Goal: Task Accomplishment & Management: Complete application form

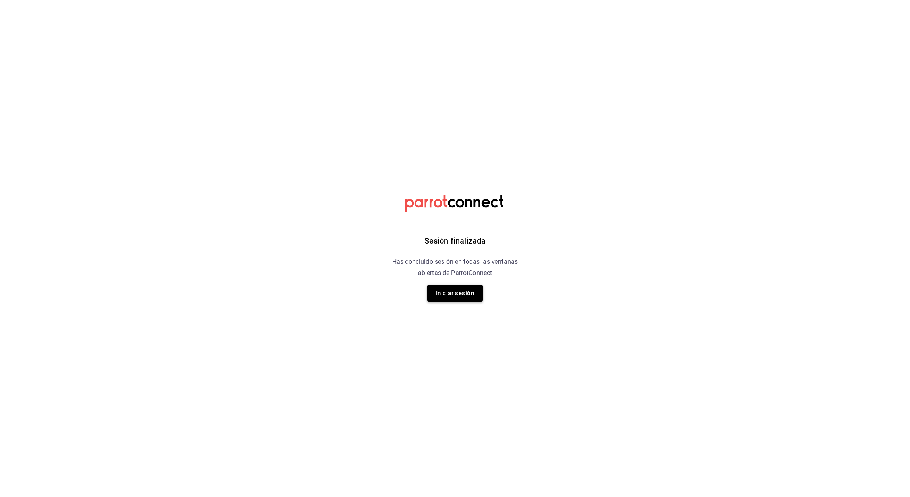
click at [448, 291] on button "Iniciar sesión" at bounding box center [455, 293] width 56 height 17
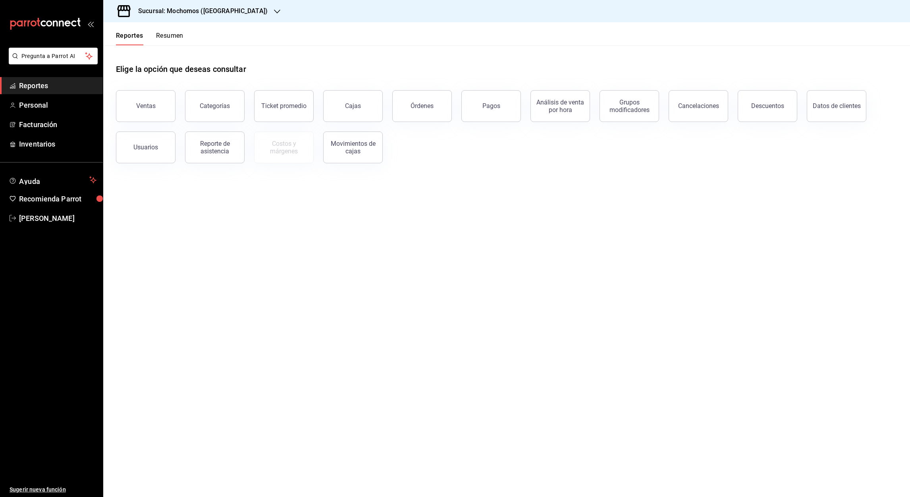
click at [274, 10] on icon "button" at bounding box center [277, 11] width 6 height 6
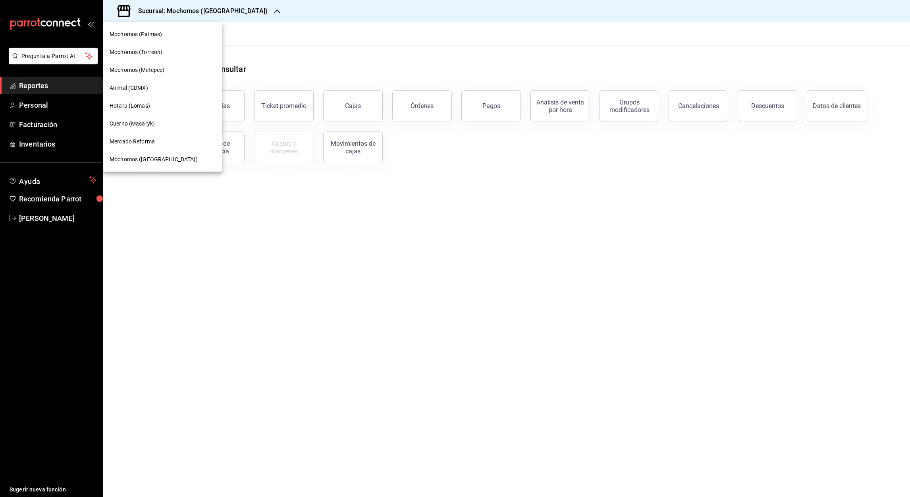
click at [149, 66] on span "Mochomos (Metepec)" at bounding box center [137, 70] width 55 height 8
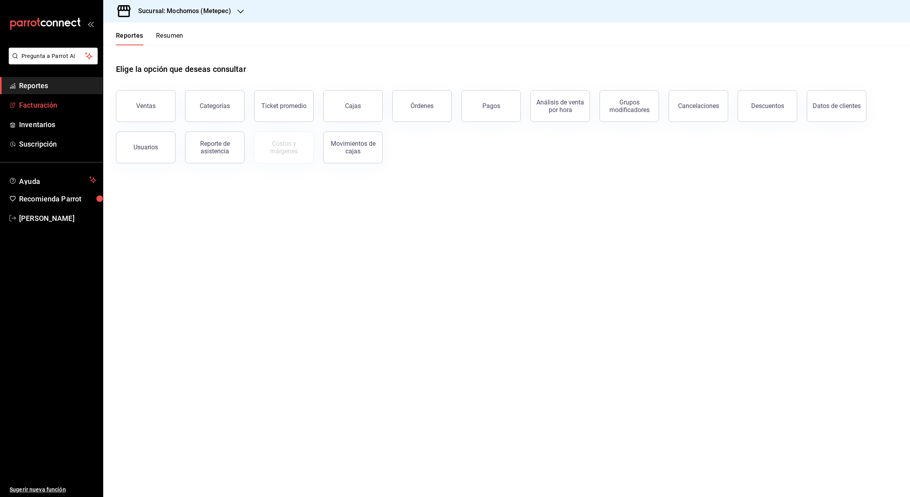
click at [53, 109] on font "Facturación" at bounding box center [38, 105] width 38 height 8
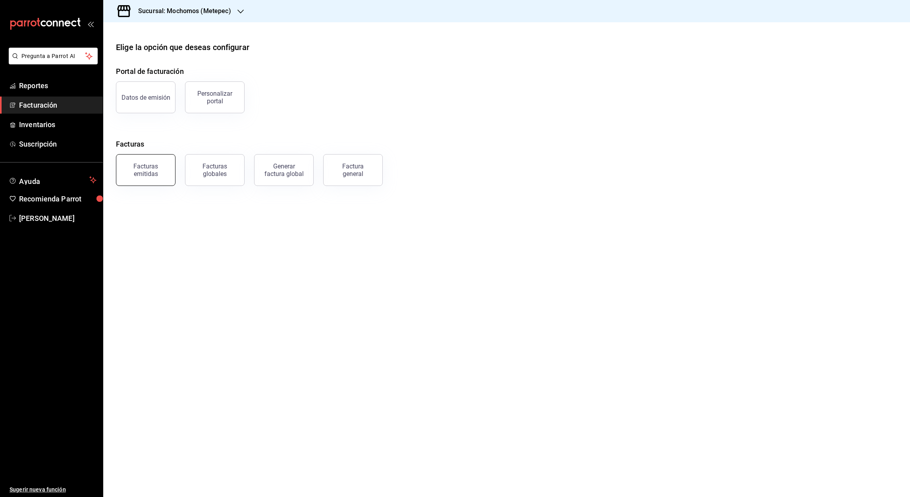
click at [162, 167] on div "Facturas emitidas" at bounding box center [145, 169] width 49 height 15
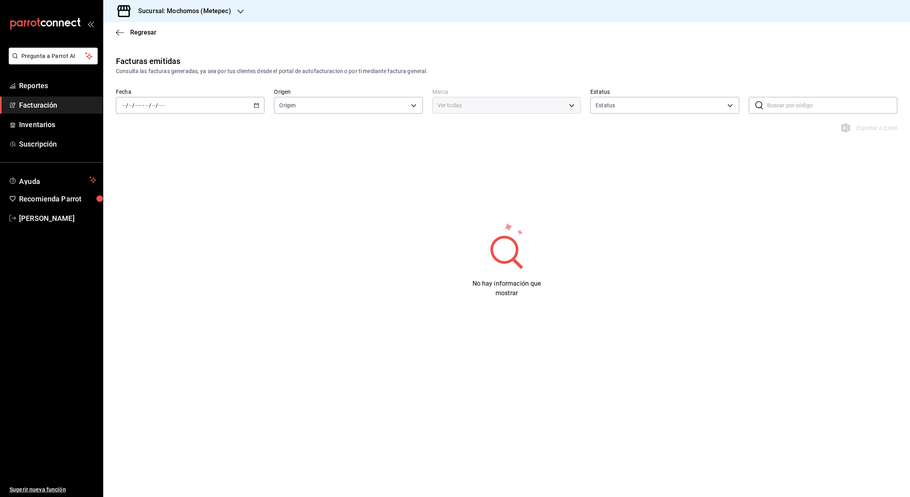
type input "ORDER_INVOICE,GENERAL_INVOICE"
type input "ACTIVE,PENDING_CANCELLATION,CANCELLED,PRE_CANCELLED"
type input "2365f74e-aa6b-4392-bdf2-72765591bddf"
click at [256, 107] on icon "button" at bounding box center [257, 105] width 6 height 6
click at [140, 179] on span "Mes actual" at bounding box center [154, 183] width 62 height 8
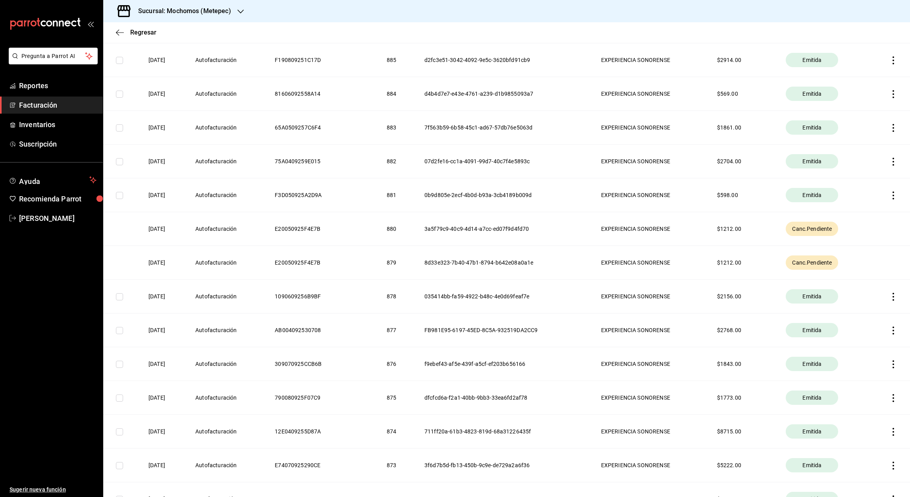
scroll to position [3661, 0]
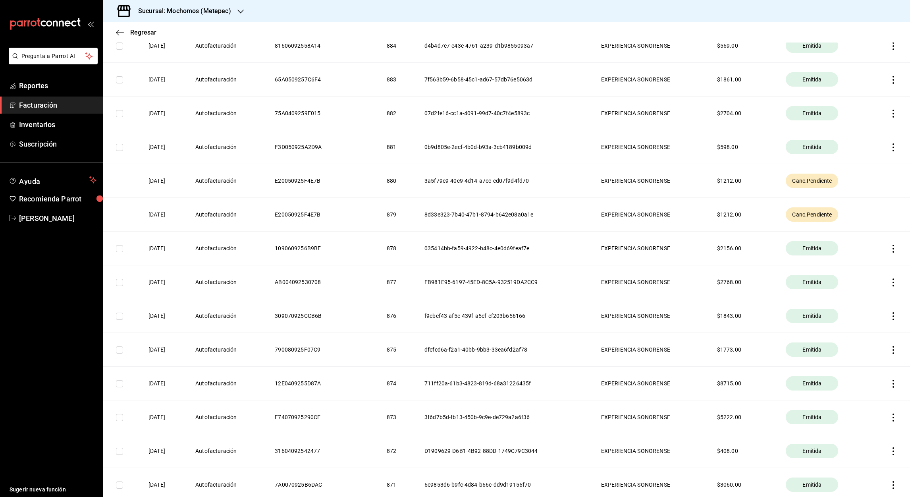
click at [464, 187] on th "3a5f79c9-40c9-4d14-a7cc-ed07f9d4fd70" at bounding box center [503, 181] width 177 height 34
click at [160, 194] on th "08/09/2025" at bounding box center [162, 181] width 47 height 34
click at [825, 188] on div "Canc.Pendiente" at bounding box center [811, 180] width 52 height 14
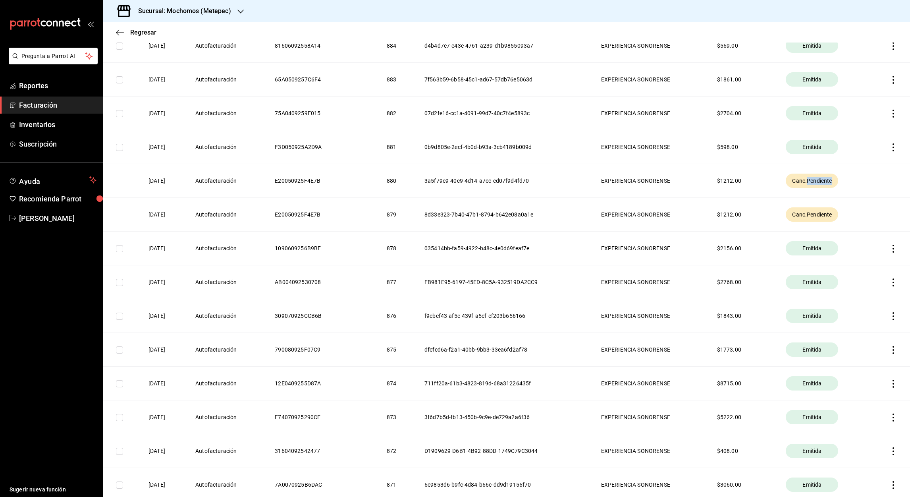
click at [825, 188] on div "Canc.Pendiente" at bounding box center [811, 180] width 52 height 14
drag, startPoint x: 825, startPoint y: 193, endPoint x: 871, endPoint y: 195, distance: 46.1
click at [871, 195] on th at bounding box center [890, 181] width 40 height 34
drag, startPoint x: 884, startPoint y: 192, endPoint x: 835, endPoint y: 188, distance: 49.4
click at [835, 188] on tr "08/09/2025 Autofacturación E20050925F4E7B 880 3a5f79c9-40c9-4d14-a7cc-ed07f9d4f…" at bounding box center [506, 181] width 806 height 34
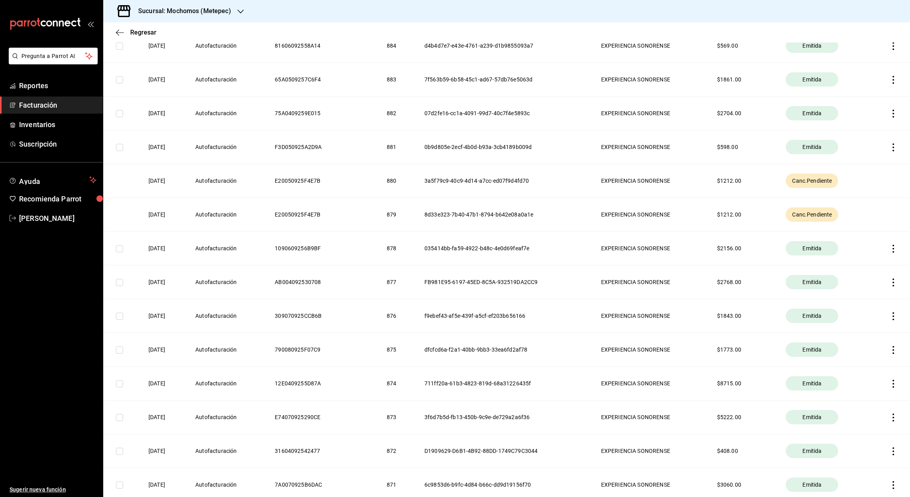
click at [835, 188] on th "Canc.Pendiente" at bounding box center [823, 181] width 94 height 34
drag, startPoint x: 835, startPoint y: 188, endPoint x: 853, endPoint y: 162, distance: 32.0
click at [853, 162] on th "Emitida" at bounding box center [823, 147] width 94 height 34
click at [37, 181] on span "Ayuda" at bounding box center [52, 180] width 67 height 10
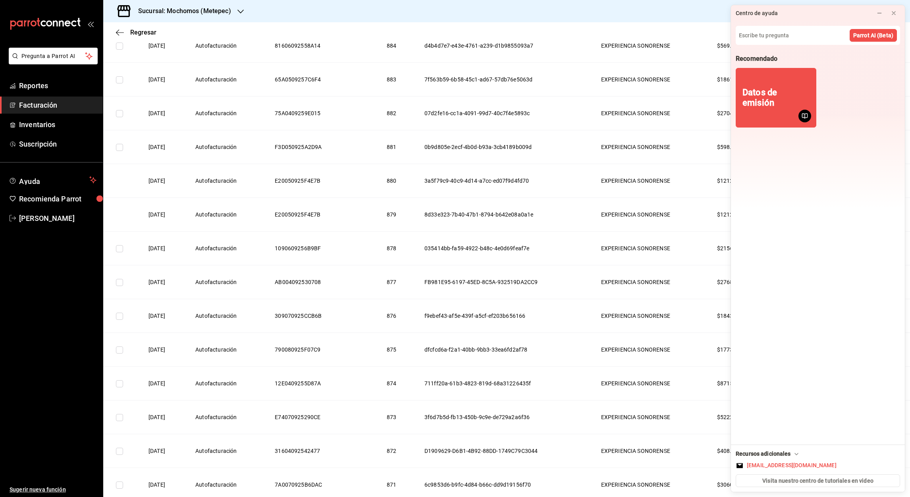
click at [169, 281] on th "08/09/2025" at bounding box center [162, 282] width 47 height 34
click at [891, 13] on icon at bounding box center [893, 13] width 6 height 6
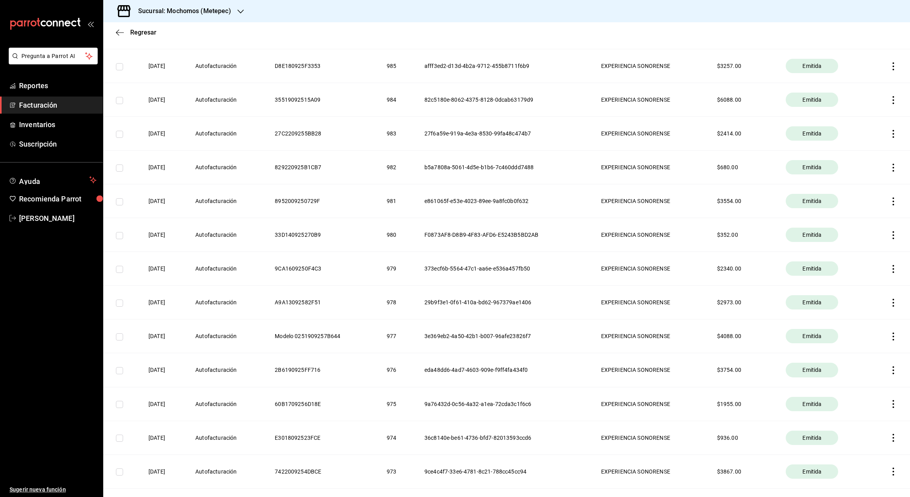
scroll to position [0, 0]
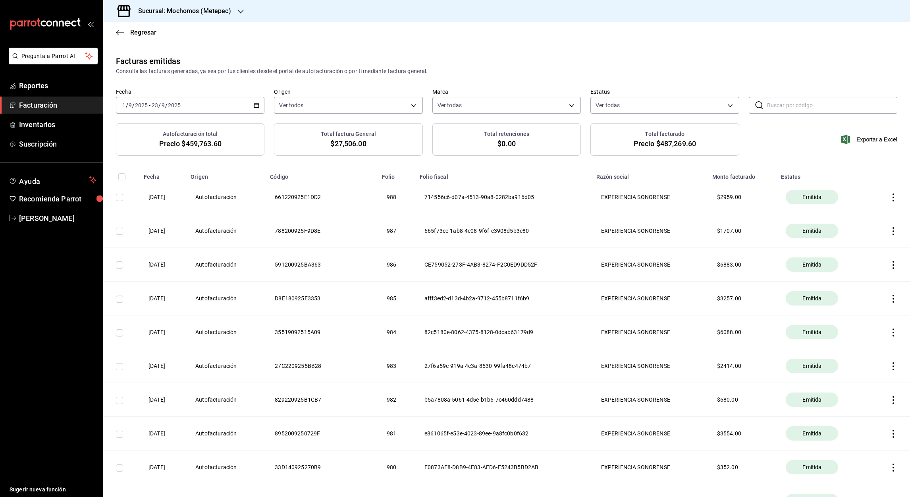
click at [46, 102] on font "Facturación" at bounding box center [38, 105] width 38 height 8
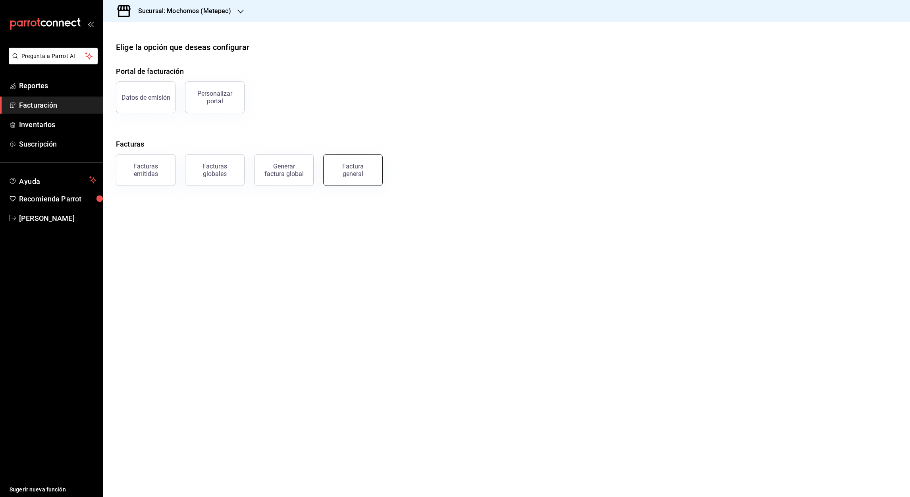
click at [356, 164] on div "Factura general" at bounding box center [353, 169] width 40 height 15
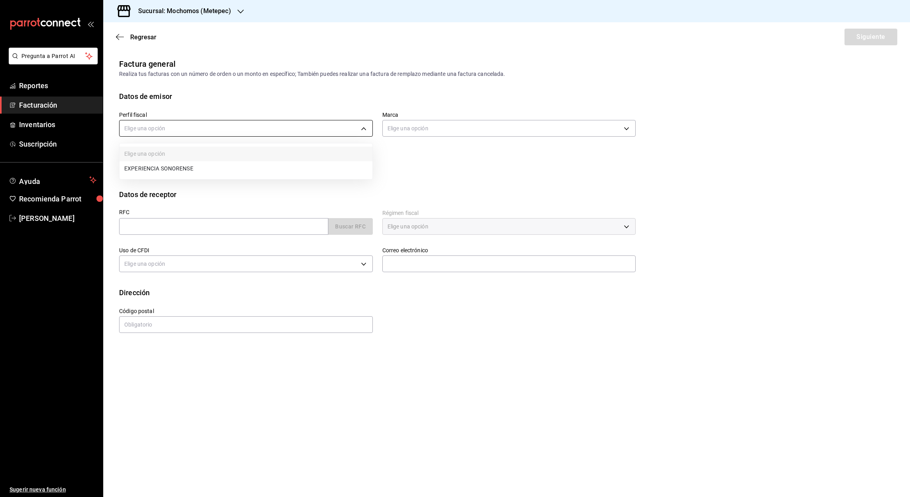
click at [365, 129] on body "Pregunta a Parrot AI Reportes Facturación Inventarios Suscripción Ayuda Recomie…" at bounding box center [455, 248] width 910 height 497
click at [159, 169] on li "EXPERIENCIA SONORENSE" at bounding box center [245, 168] width 253 height 15
type input "e9dba887-93fe-4888-a483-cc12d0615785"
type input "2365f74e-aa6b-4392-bdf2-72765591bddf"
click at [143, 226] on input "text" at bounding box center [223, 226] width 209 height 17
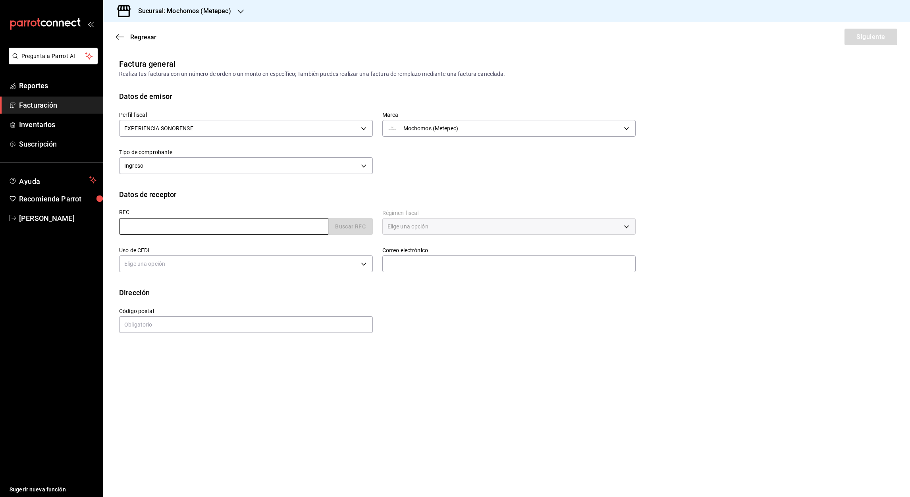
paste input "LTM1211065S1"
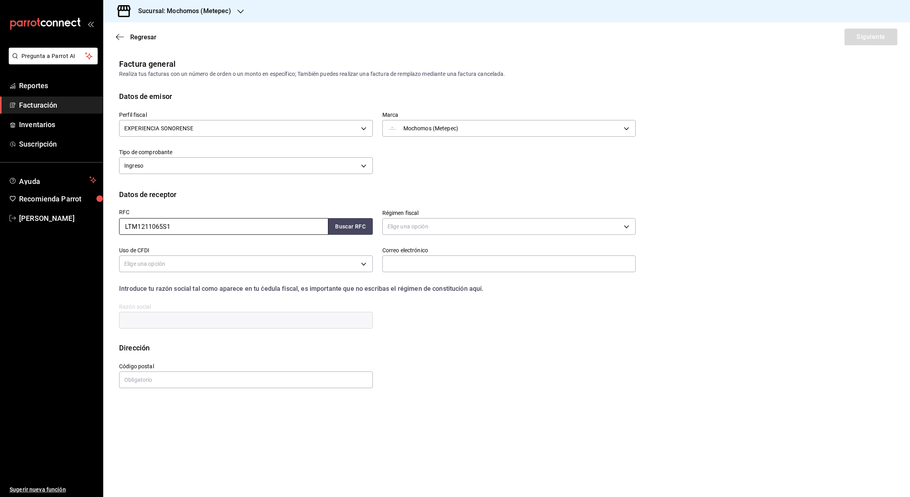
click at [123, 231] on input "LTM1211065S1" at bounding box center [223, 226] width 209 height 17
type input "LTM1211065S1"
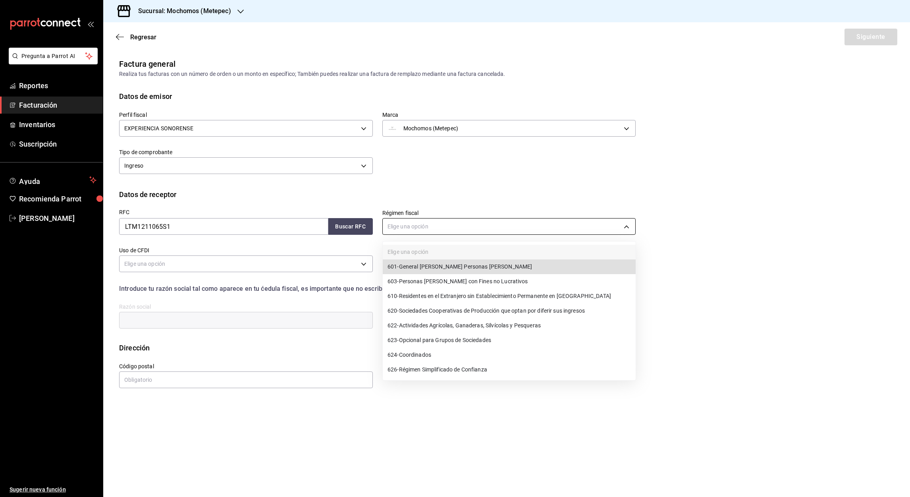
click at [620, 228] on body "Pregunta a Parrot AI Reportes Facturación Inventarios Suscripción Ayuda Recomie…" at bounding box center [455, 248] width 910 height 497
click at [483, 281] on span "603 - Personas Morales con Fines no Lucrativos" at bounding box center [457, 281] width 140 height 8
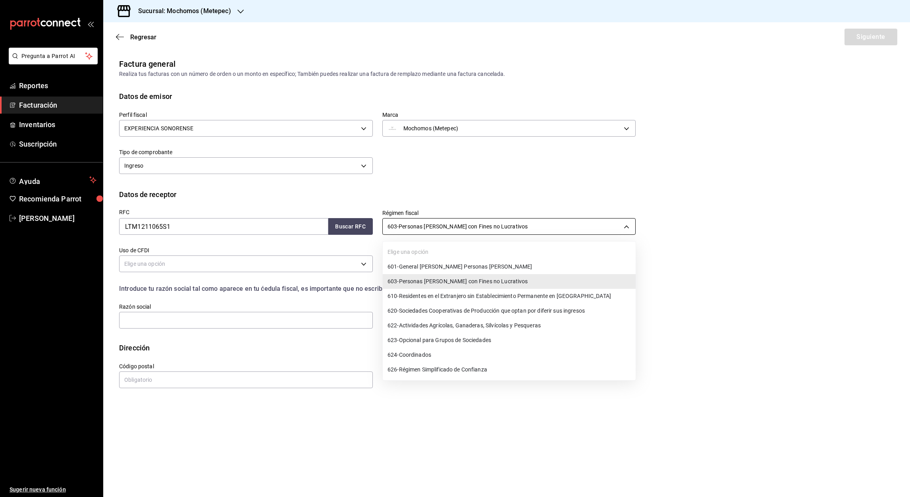
click at [628, 227] on body "Pregunta a Parrot AI Reportes Facturación Inventarios Suscripción Ayuda Recomie…" at bounding box center [455, 248] width 910 height 497
click at [463, 264] on span "601 - General [PERSON_NAME] Personas [PERSON_NAME]" at bounding box center [459, 266] width 144 height 8
type input "601"
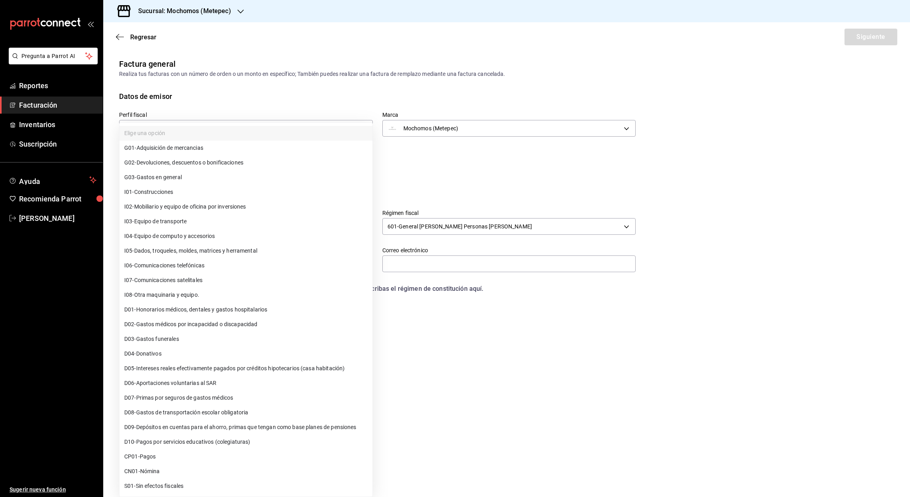
click at [247, 262] on body "Pregunta a Parrot AI Reportes Facturación Inventarios Suscripción Ayuda Recomie…" at bounding box center [455, 248] width 910 height 497
click at [171, 178] on span "G03 - Gastos en general" at bounding box center [153, 177] width 58 height 8
type input "G03"
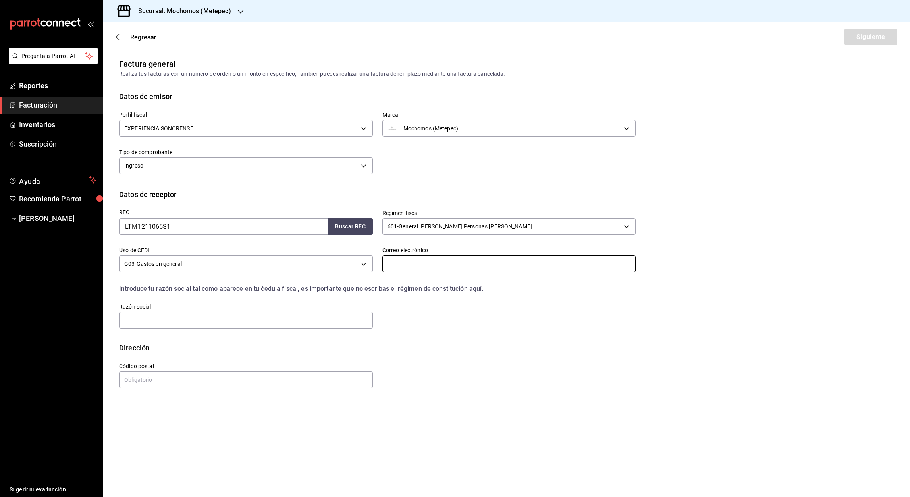
click at [394, 264] on input "text" at bounding box center [509, 263] width 254 height 17
paste input "mailto:belyk2812@gmail.com"
click at [404, 268] on input "mailto:belyk2812@gmail.com" at bounding box center [509, 263] width 254 height 17
type input "belyk2812@gmail.com"
click at [137, 322] on input "text" at bounding box center [246, 320] width 254 height 17
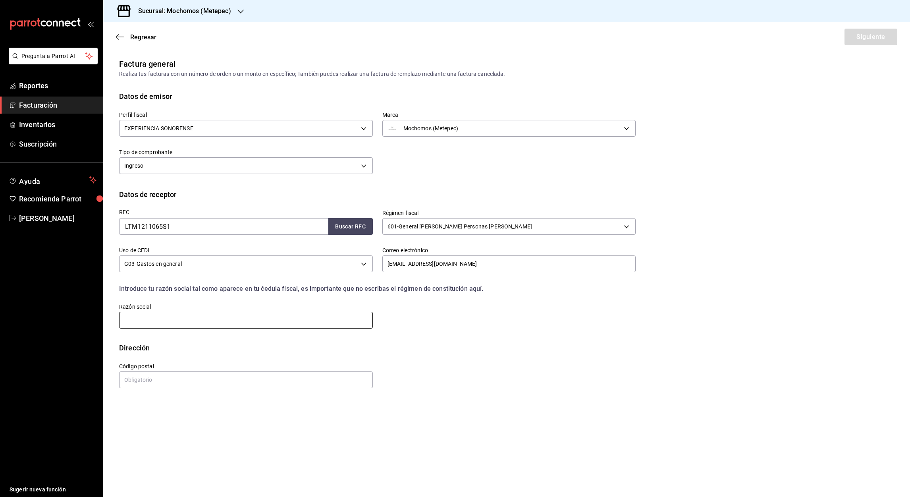
paste input "LABORATORIOS THEA MEXICO"
click at [127, 324] on input "LABORATORIOS THEA MEXICO" at bounding box center [246, 320] width 254 height 17
type input "LABORATORIOS THEA MEXICO"
click at [146, 378] on input "text" at bounding box center [246, 379] width 254 height 17
type input "11520"
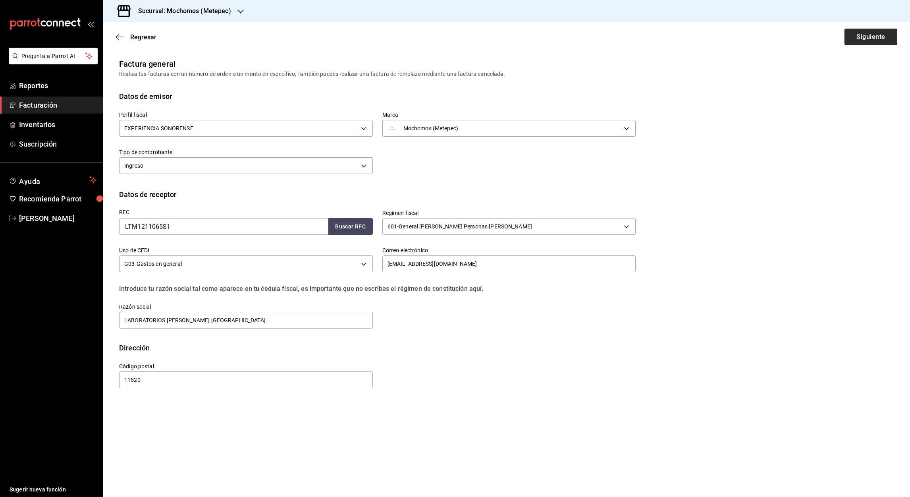
click at [871, 38] on button "Siguiente" at bounding box center [870, 37] width 53 height 17
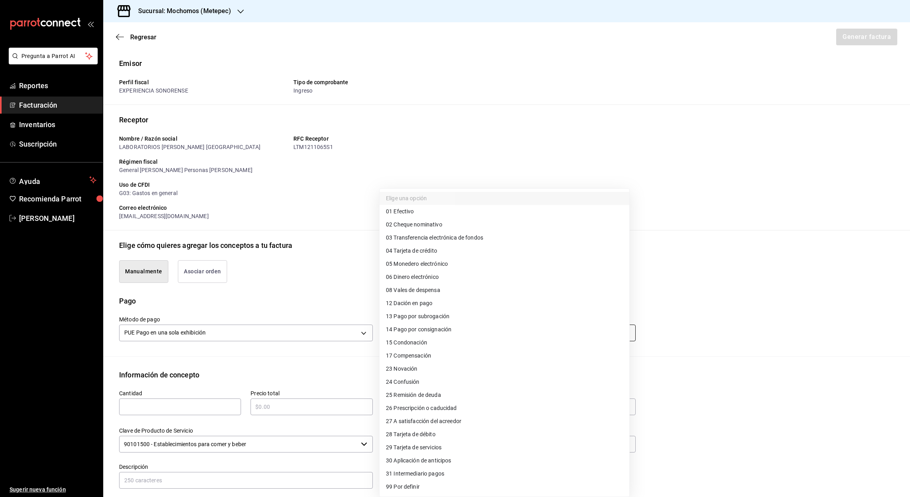
click at [618, 331] on body "Pregunta a Parrot AI Reportes Facturación Inventarios Suscripción Ayuda Recomie…" at bounding box center [455, 248] width 910 height 497
click at [408, 431] on span "28 Tarjeta de débito" at bounding box center [411, 434] width 50 height 8
type input "28"
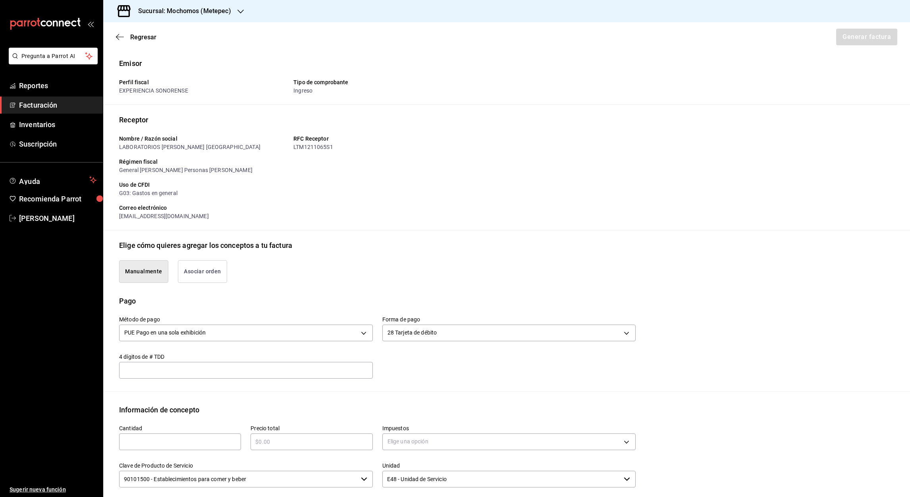
click at [151, 372] on input "text" at bounding box center [246, 370] width 254 height 10
click at [131, 449] on div "​" at bounding box center [180, 441] width 122 height 17
type input "1"
click at [358, 439] on input "text" at bounding box center [311, 442] width 122 height 10
click at [281, 438] on input "text" at bounding box center [311, 442] width 122 height 10
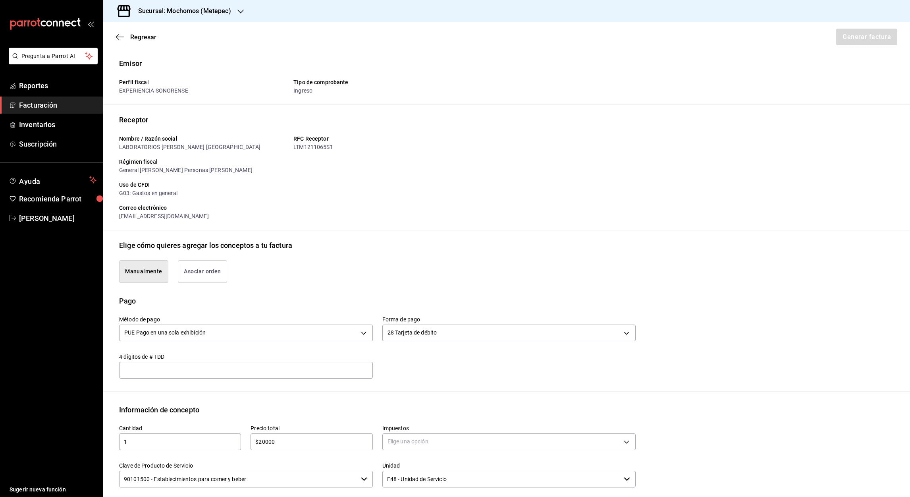
type input "$20000"
click at [617, 441] on body "Pregunta a Parrot AI Reportes Facturación Inventarios Suscripción Ayuda Recomie…" at bounding box center [455, 248] width 910 height 497
click at [405, 470] on span "IVA 16%" at bounding box center [396, 473] width 20 height 8
type input "IVA_16"
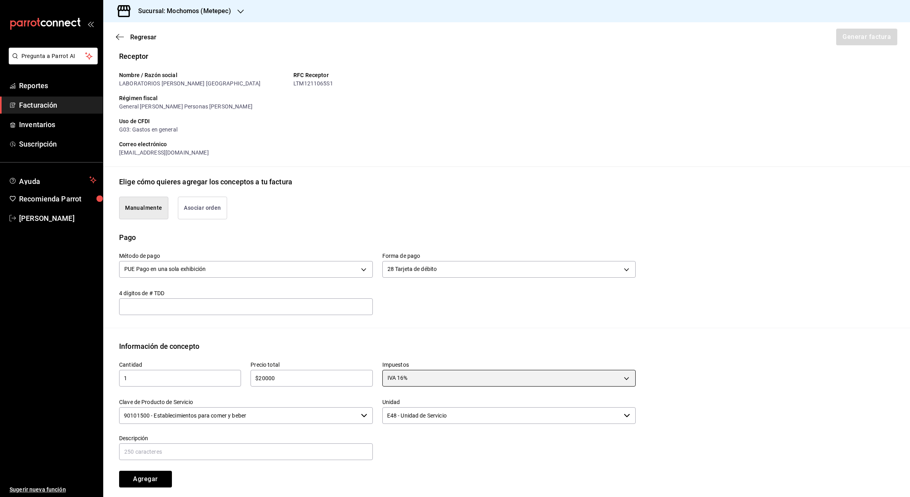
scroll to position [80, 0]
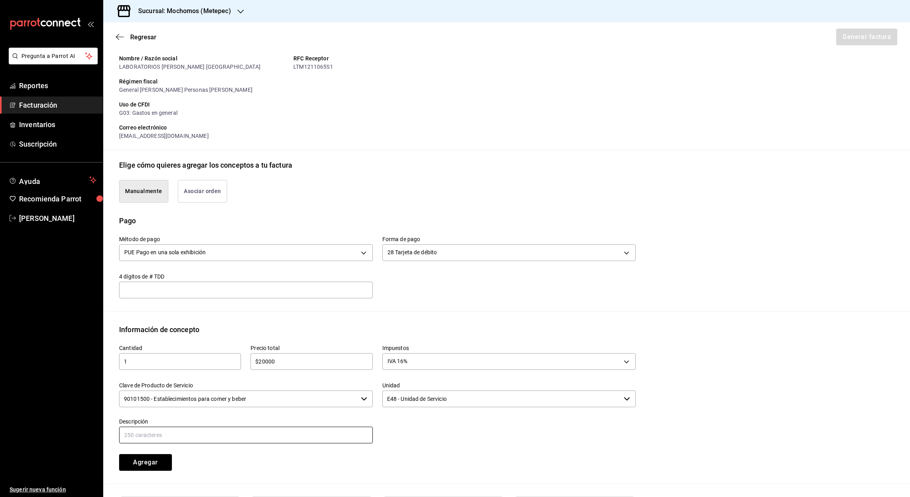
click at [169, 431] on input "text" at bounding box center [246, 434] width 254 height 17
click at [192, 436] on input "ANTICIPO DE EVENTO" at bounding box center [246, 434] width 254 height 17
type input "ANTICIPO DE EVENTO PARA EL 9 D EOCTUBRE 2025"
click at [148, 460] on button "Agregar" at bounding box center [145, 462] width 53 height 17
type input "90101500 - Establecimientos para comer y beber"
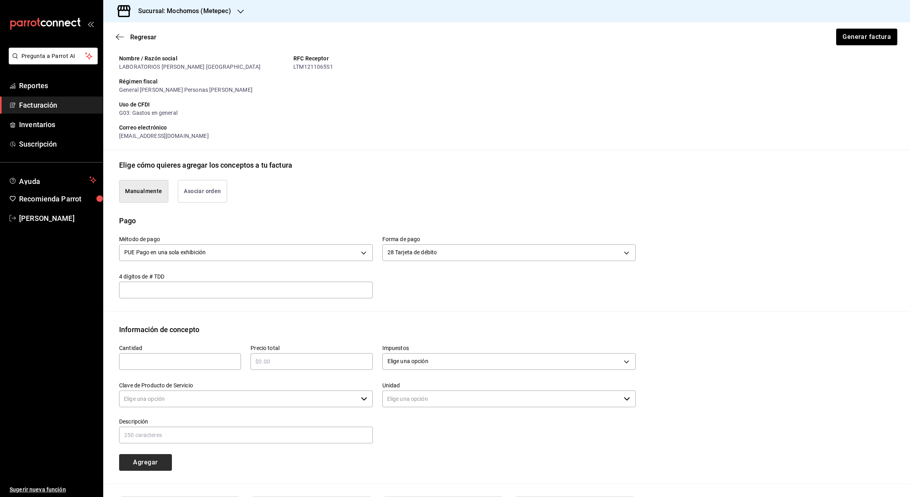
type input "E48 - Unidad de Servicio"
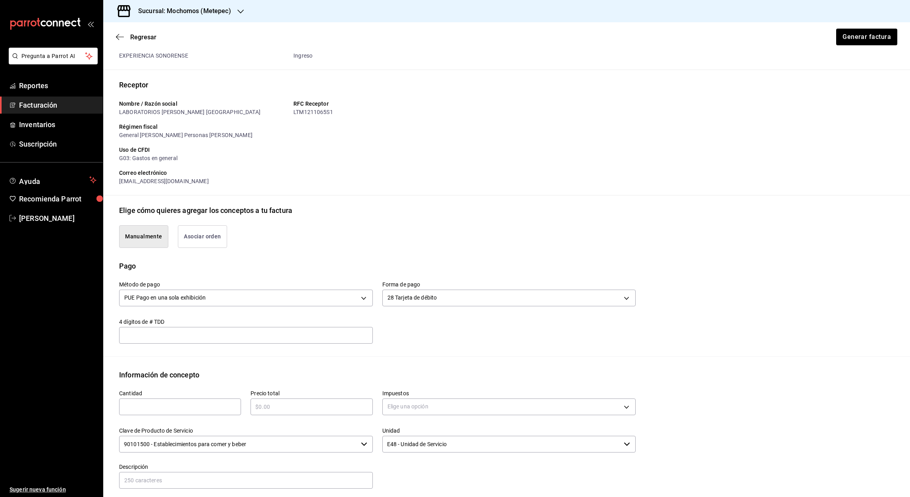
scroll to position [180, 0]
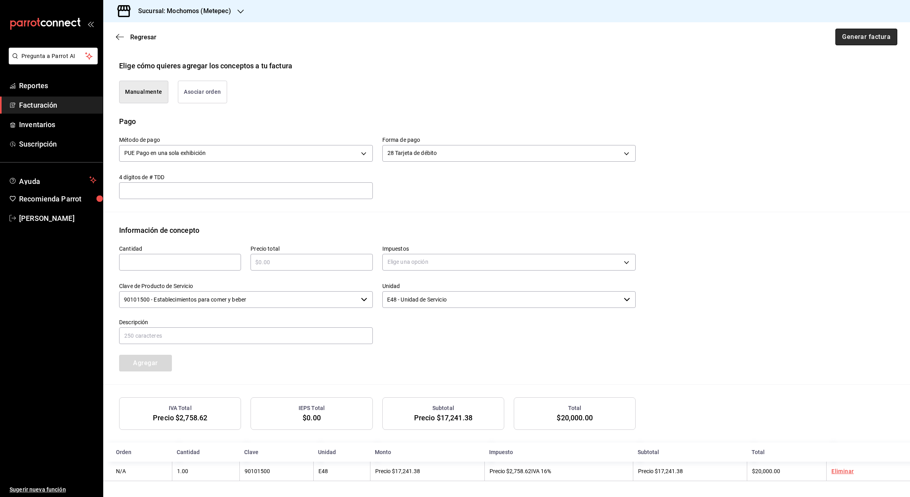
click at [851, 34] on button "Generar factura" at bounding box center [866, 37] width 62 height 17
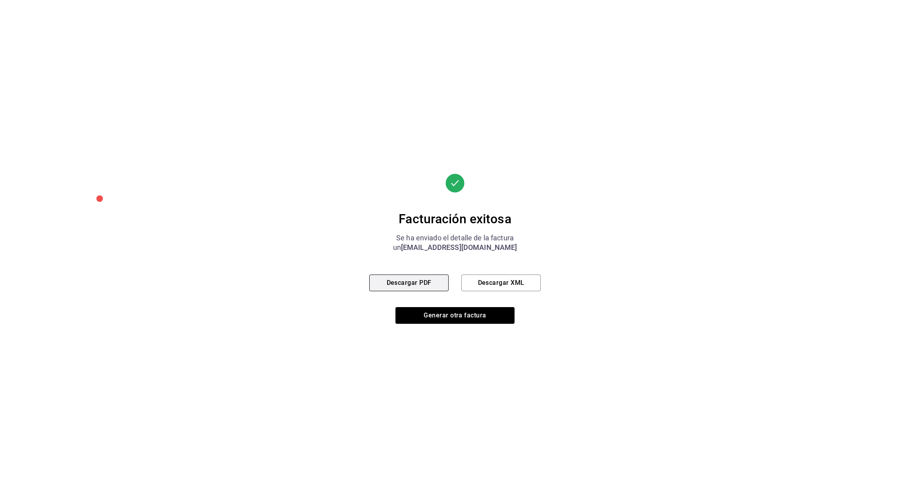
click at [425, 283] on button "Descargar PDF" at bounding box center [408, 282] width 79 height 17
click at [495, 279] on button "Descargar XML" at bounding box center [500, 282] width 79 height 17
click at [425, 203] on div at bounding box center [454, 191] width 171 height 37
click at [406, 278] on button "Descargar PDF" at bounding box center [408, 282] width 79 height 17
click at [475, 315] on button "Generar otra factura" at bounding box center [454, 315] width 119 height 17
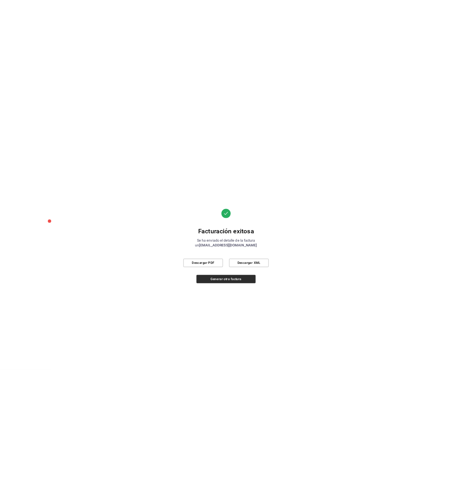
scroll to position [0, 0]
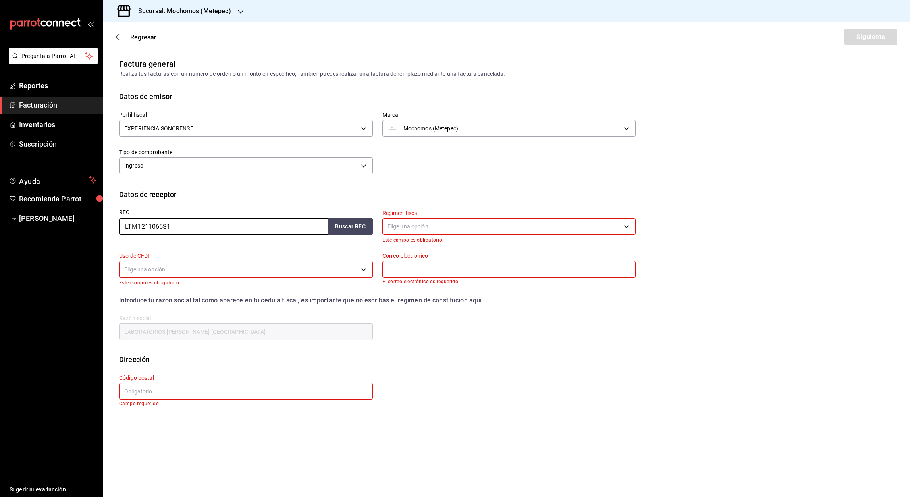
click at [199, 229] on input "LTM1211065S1" at bounding box center [223, 226] width 209 height 17
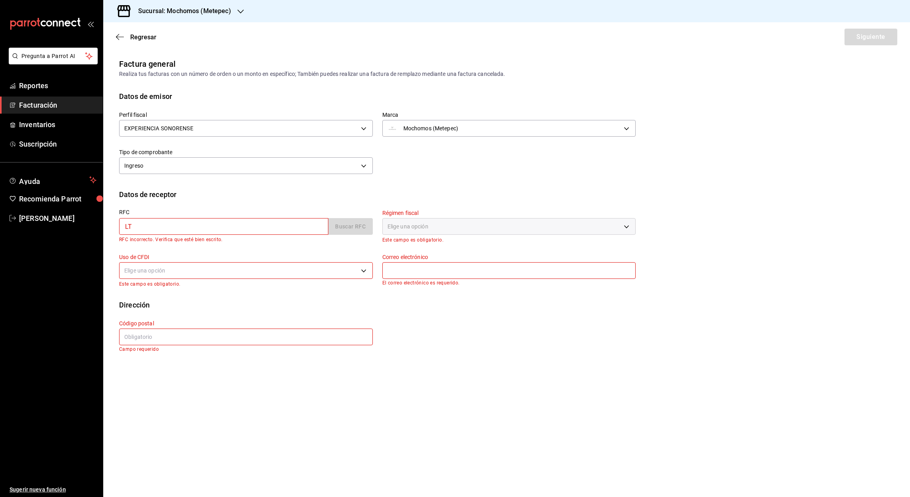
type input "L"
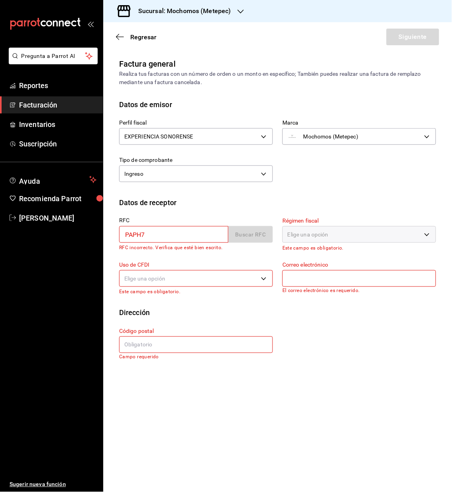
click at [148, 231] on input "PAPH7" at bounding box center [173, 234] width 109 height 17
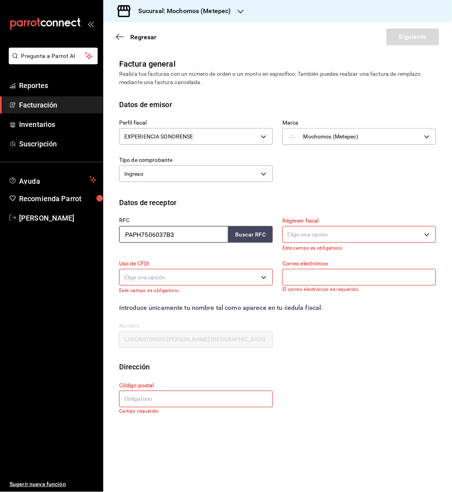
type input "PAPH7506037B3"
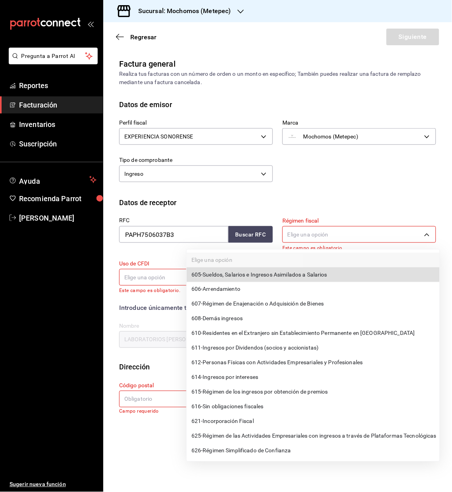
click at [428, 236] on body "Pregunta a Parrot AI Reportes Facturación Inventarios Suscripción Ayuda Recomie…" at bounding box center [226, 246] width 452 height 492
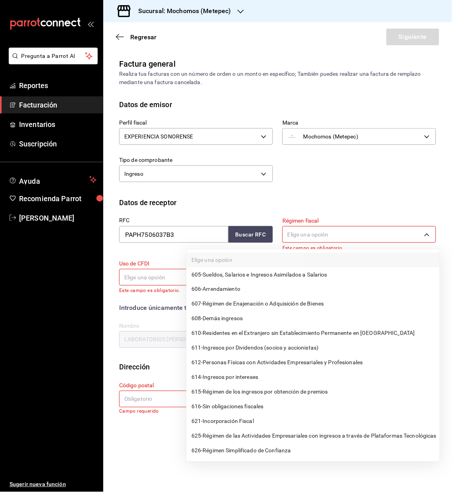
click at [294, 361] on span "612 - Personas Físicas con Actividades Empresariales y Profesionales" at bounding box center [276, 363] width 171 height 8
type input "612"
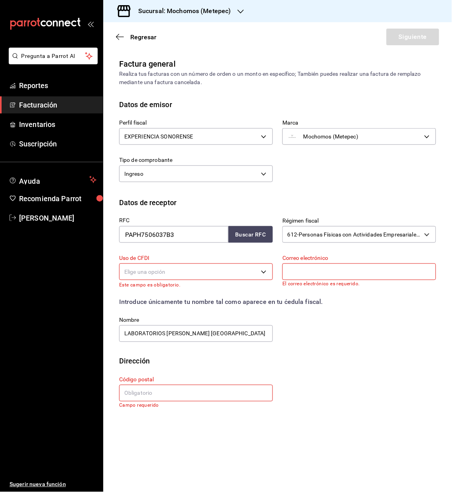
click at [150, 271] on body "Pregunta a Parrot AI Reportes Facturación Inventarios Suscripción Ayuda Recomie…" at bounding box center [226, 246] width 452 height 492
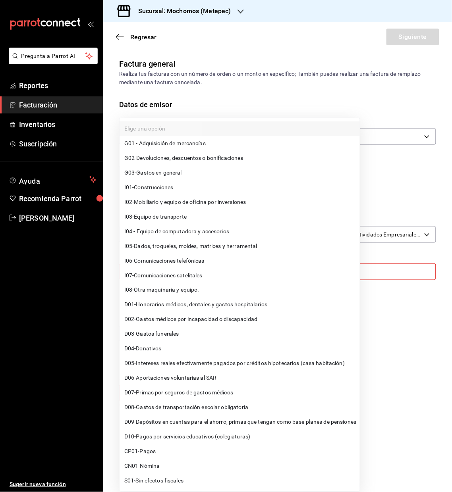
click at [146, 173] on span "G03 - Gastos en general" at bounding box center [153, 173] width 58 height 8
type input "G03"
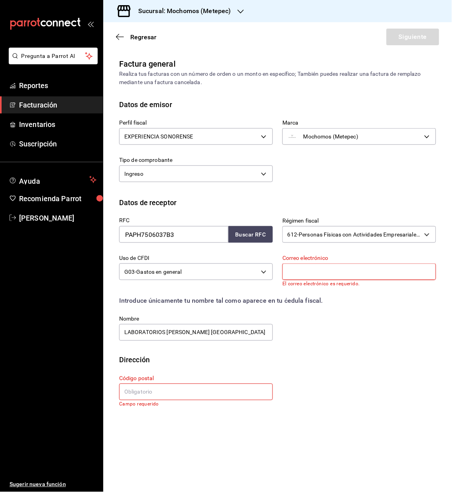
click at [298, 273] on input "text" at bounding box center [359, 272] width 154 height 17
click at [306, 276] on input "text" at bounding box center [359, 272] width 154 height 17
paste input "hetor_p@hotmail.com"
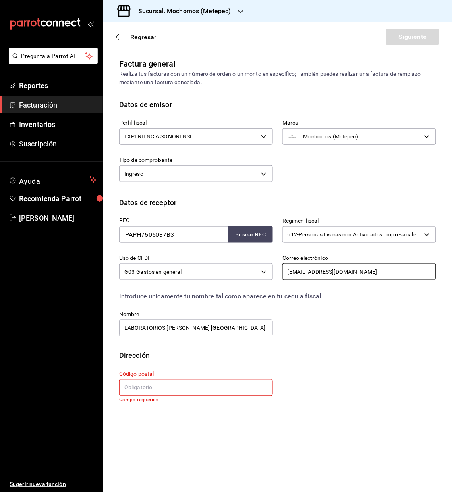
type input "hetor_p@hotmail.com"
click at [212, 328] on input "LABORATORIOS THEA MEXICO" at bounding box center [196, 328] width 154 height 17
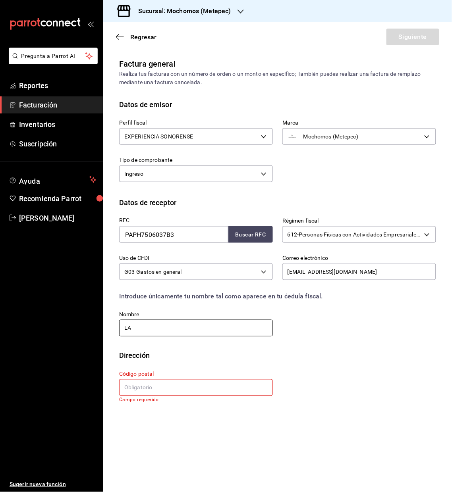
type input "L"
type input "HECTOR ALEJANDRO PALLARES PRIETI"
click at [124, 389] on input "text" at bounding box center [196, 387] width 154 height 17
click at [152, 392] on input "text" at bounding box center [196, 387] width 154 height 17
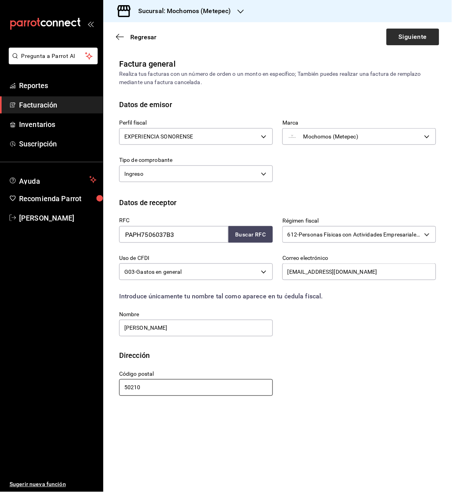
type input "50210"
click at [414, 37] on button "Siguiente" at bounding box center [412, 37] width 53 height 17
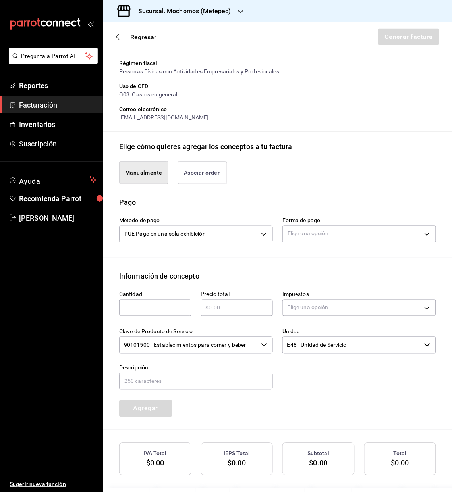
scroll to position [100, 0]
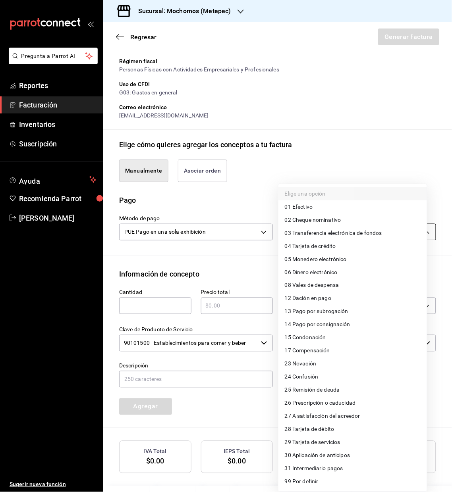
click at [417, 243] on body "Pregunta a Parrot AI Reportes Facturación Inventarios Suscripción Ayuda Recomie…" at bounding box center [226, 246] width 452 height 492
click at [303, 429] on span "28 Tarjeta de débito" at bounding box center [310, 429] width 50 height 8
type input "28"
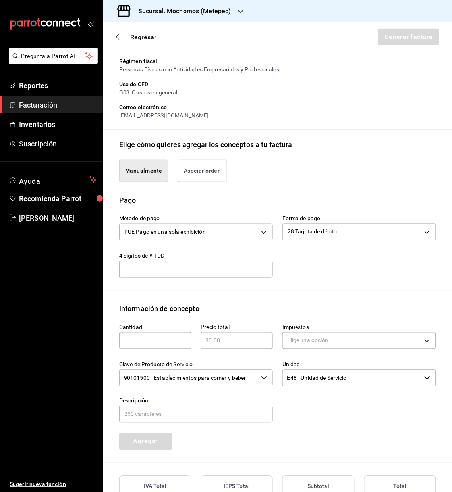
click at [142, 345] on input "text" at bounding box center [155, 341] width 72 height 10
type input "1"
click at [204, 299] on div "Emisor Perfil fiscal EXPERIENCIA SONORENSE Tipo de comprobante Ingreso Receptor…" at bounding box center [277, 249] width 348 height 583
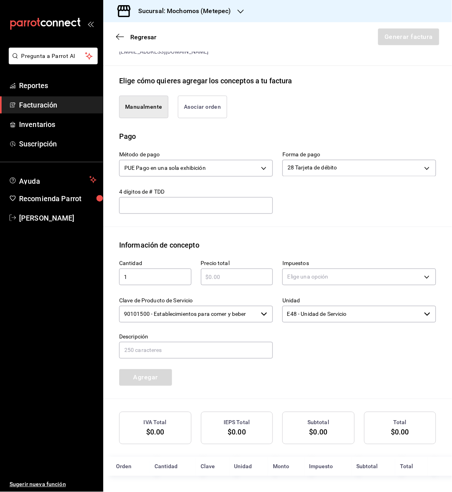
scroll to position [173, 0]
click at [216, 279] on input "text" at bounding box center [237, 277] width 72 height 10
click at [335, 318] on input "E48 - Unidad de Servicio" at bounding box center [351, 314] width 139 height 17
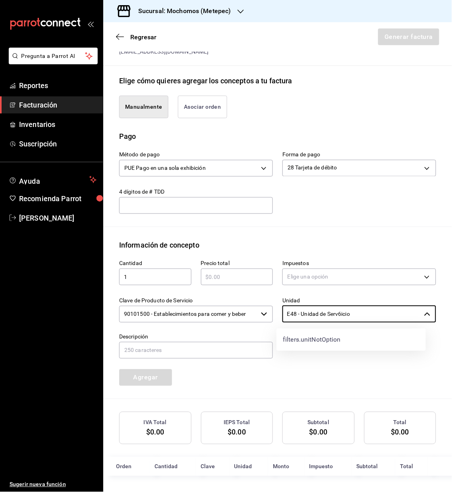
type input "E48 - Unidad de Servicio"
click at [216, 274] on input "text" at bounding box center [237, 277] width 72 height 10
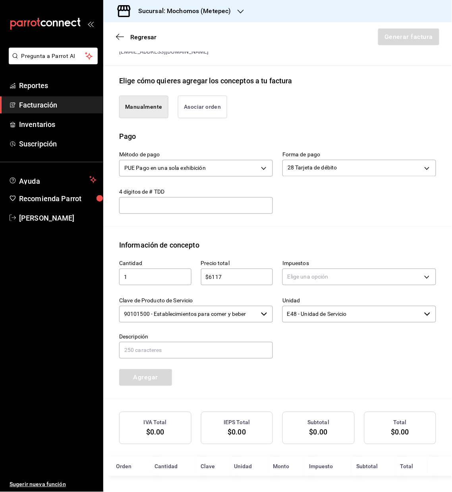
type input "$6117"
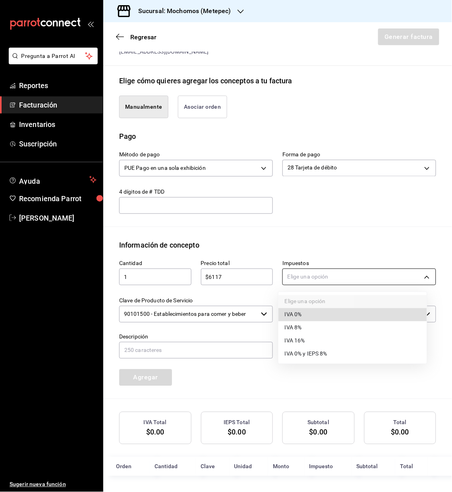
click at [420, 277] on body "Pregunta a Parrot AI Reportes Facturación Inventarios Suscripción Ayuda Recomie…" at bounding box center [226, 246] width 452 height 492
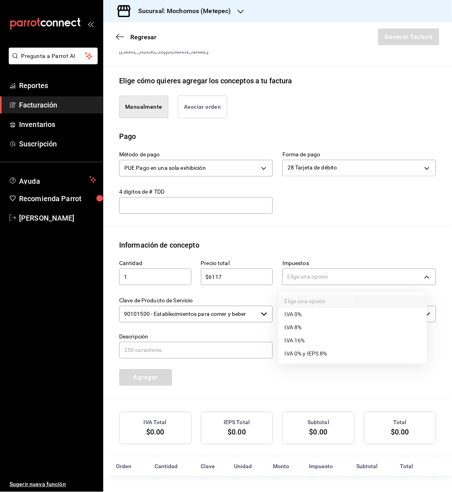
click at [297, 341] on span "IVA 16%" at bounding box center [295, 341] width 20 height 8
type input "IVA_16"
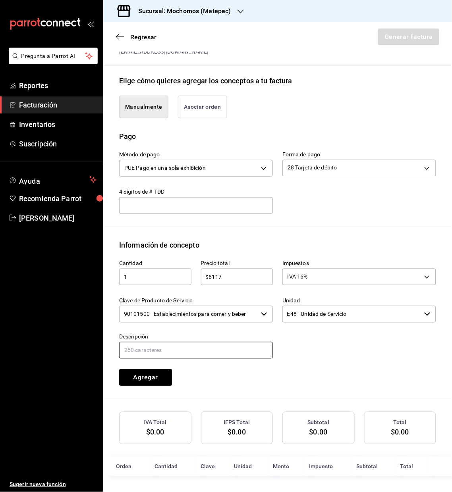
click at [140, 351] on input "text" at bounding box center [196, 350] width 154 height 17
click at [140, 354] on input "text" at bounding box center [196, 350] width 154 height 17
click at [194, 352] on input "Referencia #Cuenta 124308 #Mesa 21 Fecha de consumo 20.05.2025" at bounding box center [196, 350] width 154 height 17
click at [239, 348] on input "Referencia #Cuenta 300825-p-0052 #Mesa 21 Fecha de consumo 20.05.2025" at bounding box center [196, 350] width 154 height 17
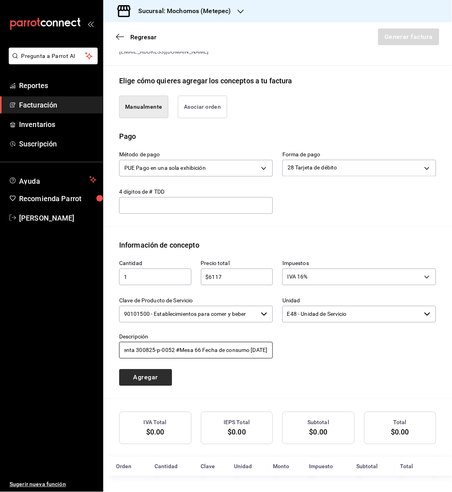
type input "Referencia #Cuenta 300825-p-0052 #Mesa 66 Fecha de consumo 30.08.2025"
click at [161, 375] on button "Agregar" at bounding box center [145, 378] width 53 height 17
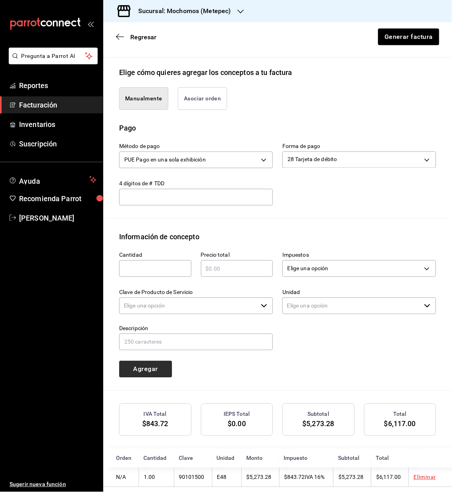
type input "90101500 - Establecimientos para comer y beber"
type input "E48 - Unidad de Servicio"
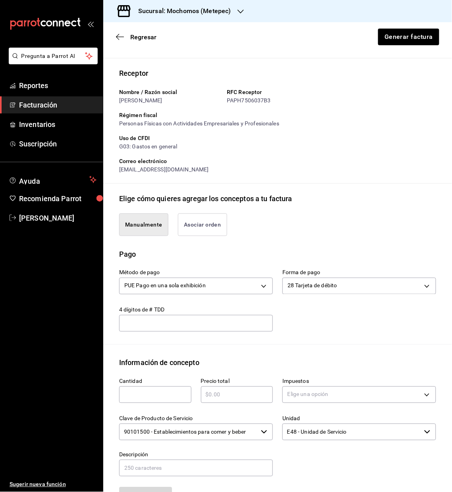
scroll to position [48, 0]
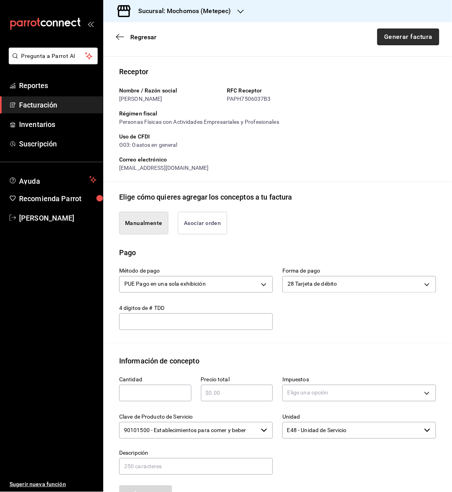
click at [401, 37] on button "Generar factura" at bounding box center [408, 37] width 62 height 17
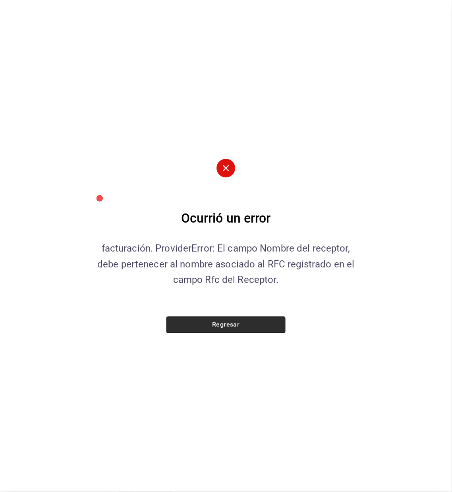
click at [227, 323] on button "Regresar" at bounding box center [225, 325] width 119 height 17
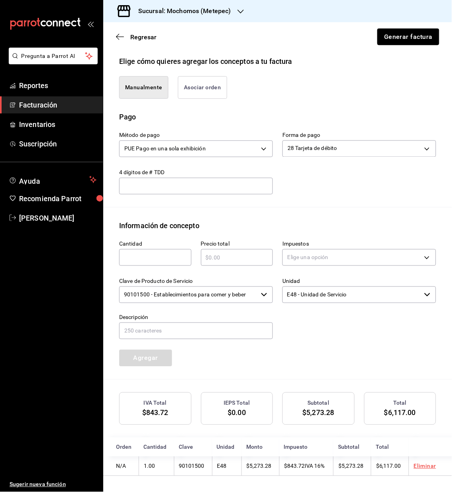
scroll to position [0, 0]
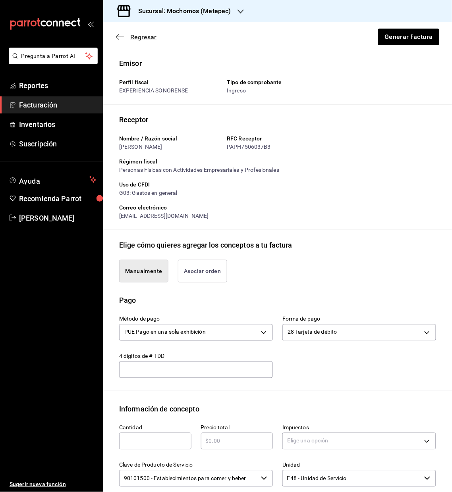
click at [117, 33] on icon "button" at bounding box center [120, 36] width 8 height 7
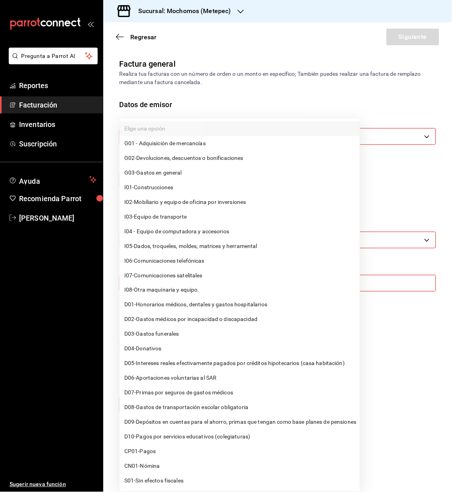
click at [168, 282] on body "Pregunta a Parrot AI Reportes Facturación Inventarios Suscripción Ayuda Recomie…" at bounding box center [226, 246] width 452 height 492
click at [159, 169] on span "G03 - Gastos en general" at bounding box center [153, 173] width 58 height 8
type input "G03"
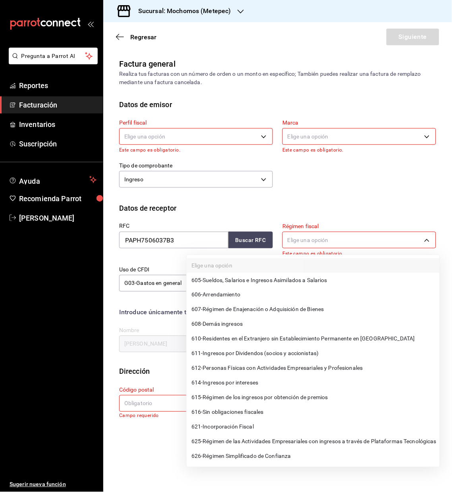
click at [303, 243] on body "Pregunta a Parrot AI Reportes Facturación Inventarios Suscripción Ayuda Recomie…" at bounding box center [226, 246] width 452 height 492
click at [289, 367] on span "612 - Personas Físicas con Actividades Empresariales y Profesionales" at bounding box center [276, 368] width 171 height 8
type input "612"
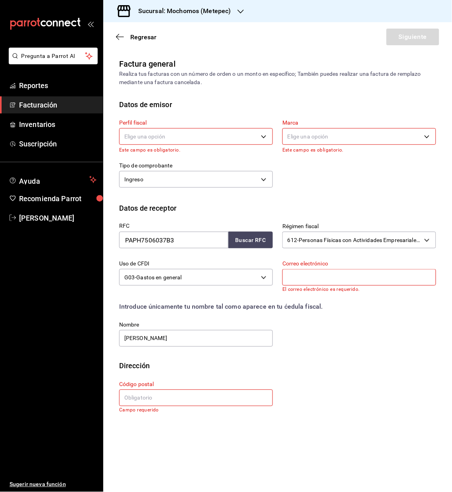
click at [309, 275] on input "text" at bounding box center [359, 277] width 154 height 17
type input "hetor_p@hotmail.com"
type input "50210"
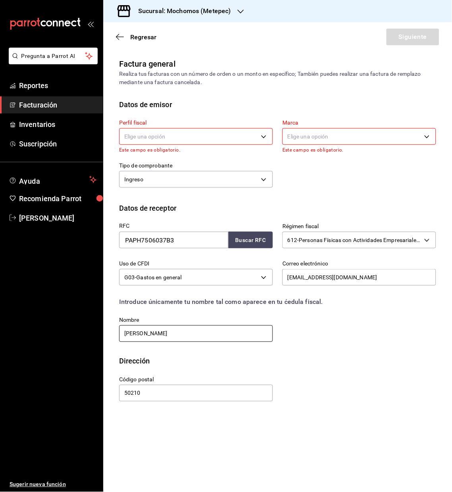
click at [232, 336] on input "HECTOR ALEJANDRO PALLARES PRIETI" at bounding box center [196, 333] width 154 height 17
type input "HECTOR ALEJANDRO PALLARES PRIETO"
click at [297, 140] on body "Pregunta a Parrot AI Reportes Facturación Inventarios Suscripción Ayuda Recomie…" at bounding box center [226, 246] width 452 height 492
click at [264, 137] on div at bounding box center [226, 246] width 452 height 492
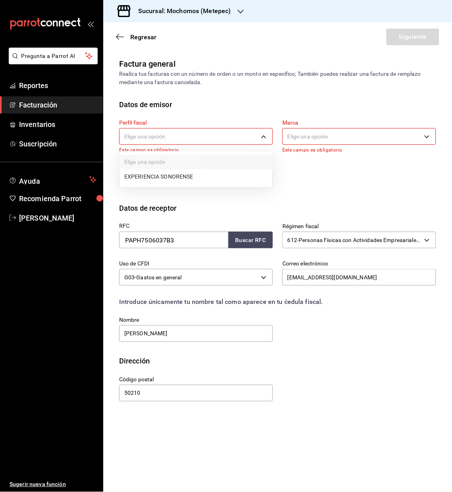
click at [265, 138] on body "Pregunta a Parrot AI Reportes Facturación Inventarios Suscripción Ayuda Recomie…" at bounding box center [226, 246] width 452 height 492
click at [182, 170] on li "EXPERIENCIA SONORENSE" at bounding box center [195, 176] width 153 height 15
type input "e9dba887-93fe-4888-a483-cc12d0615785"
type input "2365f74e-aa6b-4392-bdf2-72765591bddf"
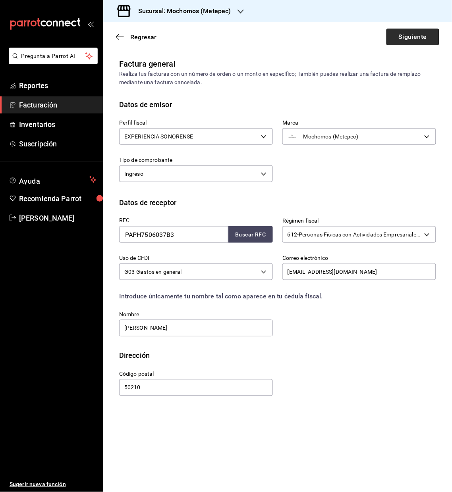
click at [404, 40] on button "Siguiente" at bounding box center [412, 37] width 53 height 17
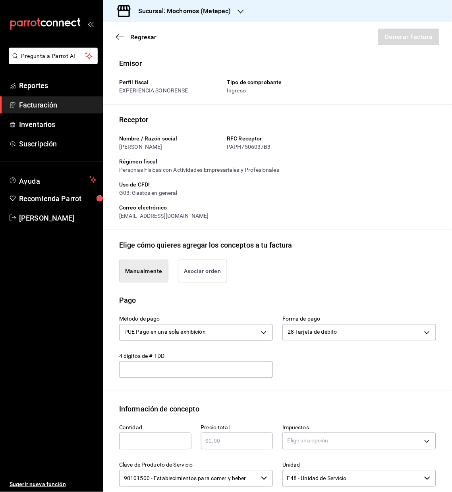
click at [137, 446] on input "text" at bounding box center [155, 442] width 72 height 10
type input "1"
type input "$6117"
type input "IVA_16"
type input "Referencia #Cuenta 300825-p-0052 #Mesa 66 Fecha de consumo 30.08.2025"
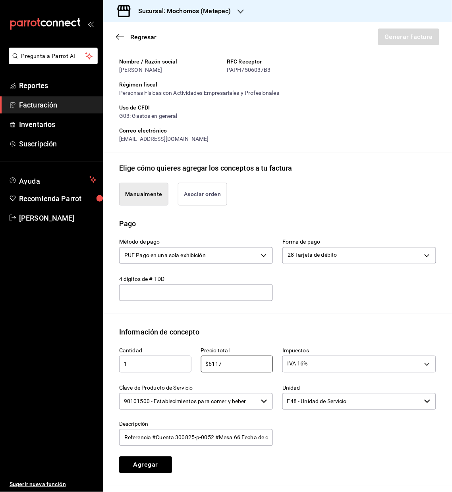
scroll to position [76, 0]
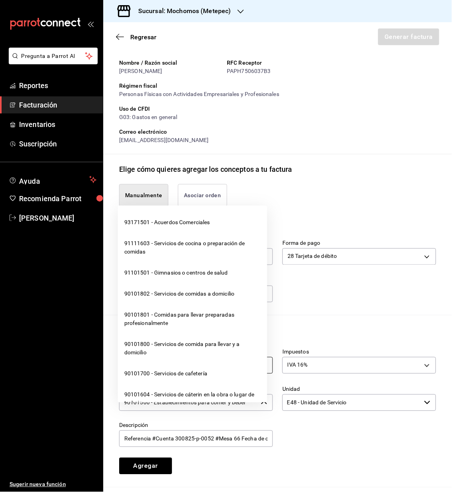
click at [261, 406] on icon "button" at bounding box center [264, 403] width 6 height 6
click at [314, 302] on div "Método de pago PUE Pago en una sola exhibición PUE Forma de pago 28 Tarjeta de …" at bounding box center [273, 266] width 326 height 72
click at [199, 447] on input "Referencia #Cuenta 300825-p-0052 #Mesa 66 Fecha de consumo 30.08.2025" at bounding box center [196, 439] width 154 height 17
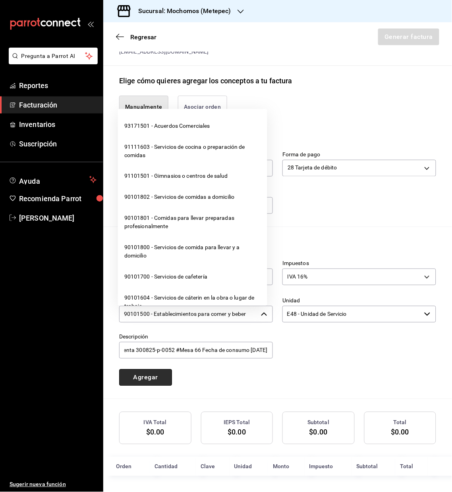
scroll to position [0, 0]
click at [134, 380] on button "Agregar" at bounding box center [145, 378] width 53 height 17
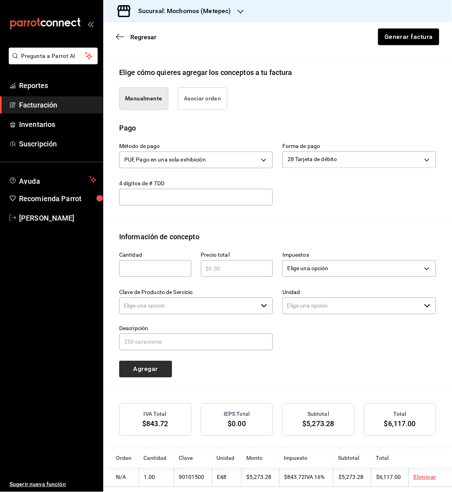
type input "90101500 - Establecimientos para comer y beber"
type input "E48 - Unidad de Servicio"
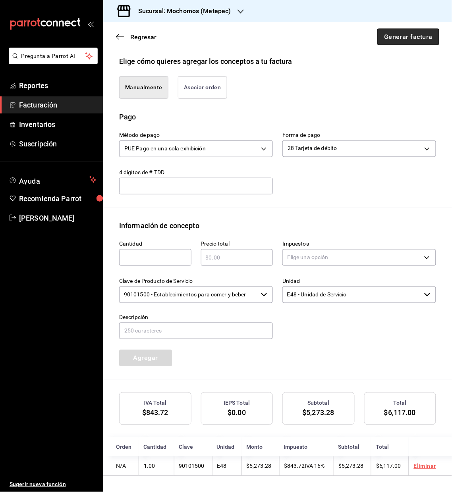
click at [406, 37] on button "Generar factura" at bounding box center [408, 37] width 62 height 17
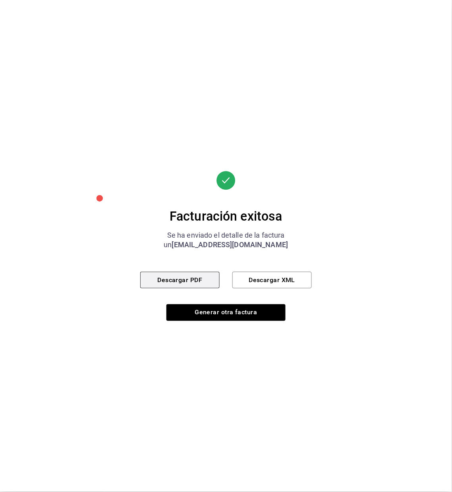
click at [170, 278] on button "Descargar PDF" at bounding box center [179, 280] width 79 height 17
click at [276, 283] on button "Descargar XML" at bounding box center [271, 280] width 79 height 17
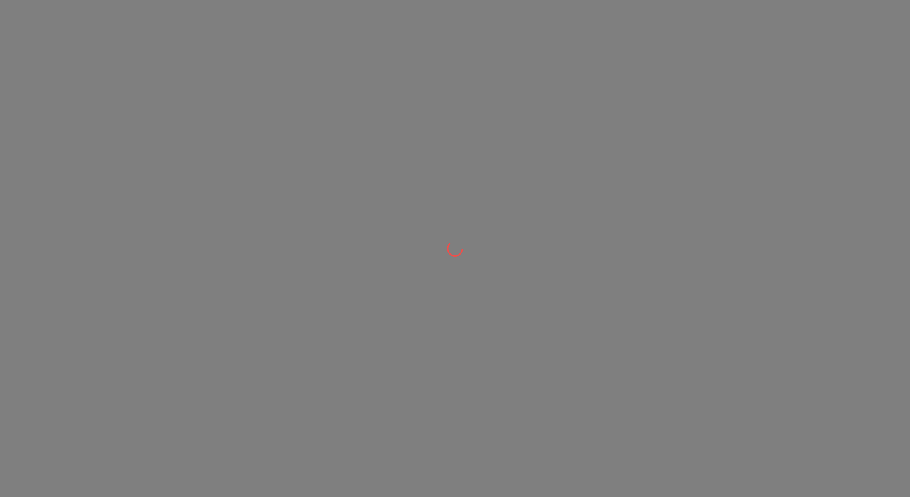
click at [401, 115] on div at bounding box center [455, 248] width 910 height 497
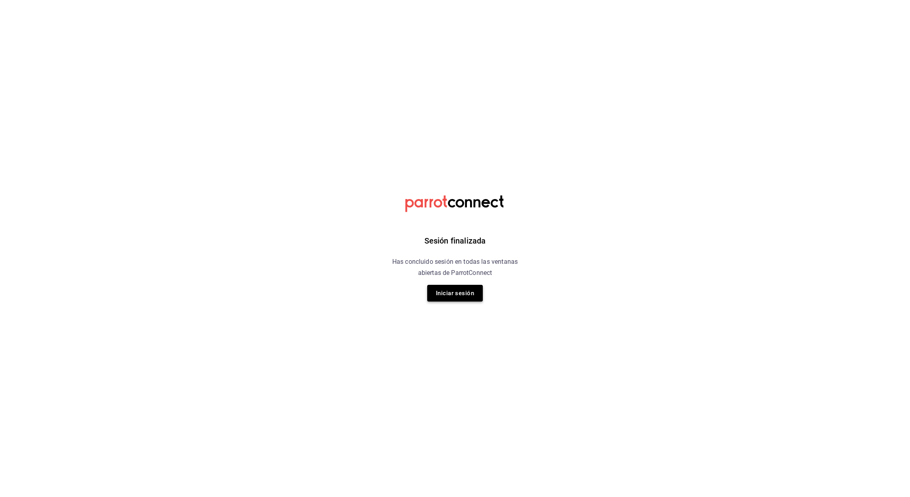
click at [453, 297] on button "Iniciar sesión" at bounding box center [455, 293] width 56 height 17
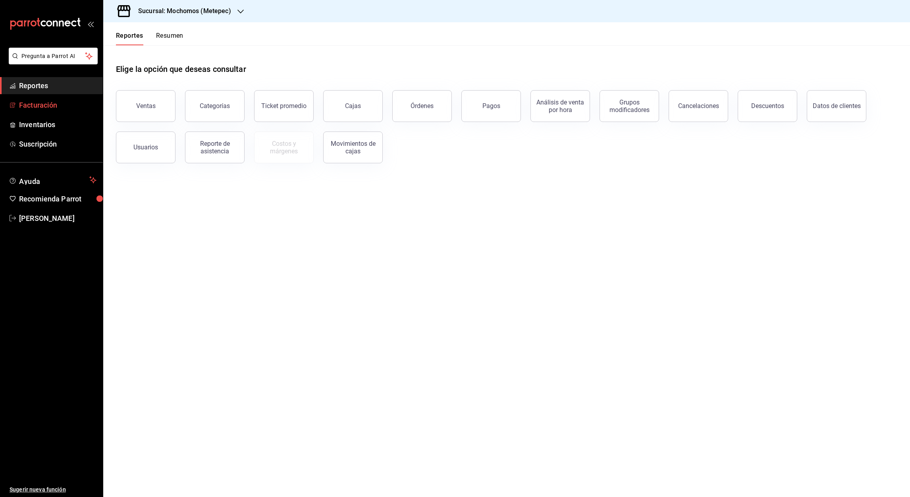
click at [29, 104] on font "Facturación" at bounding box center [38, 105] width 38 height 8
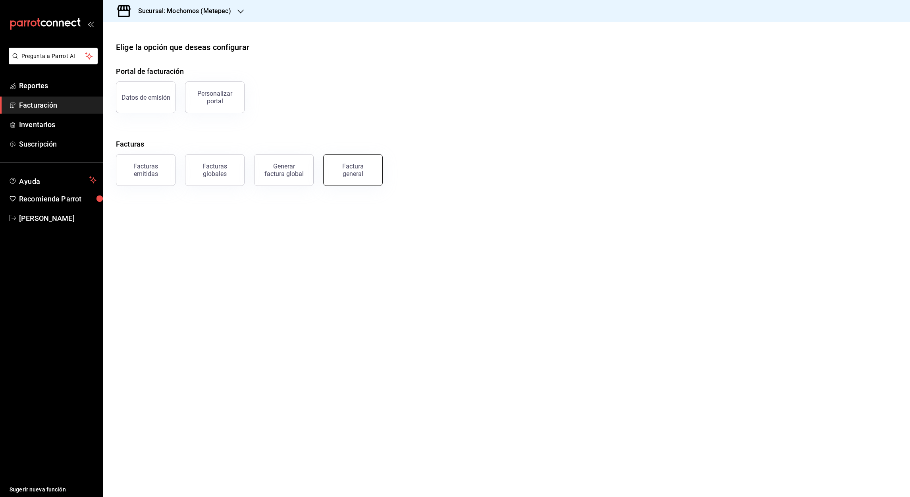
click at [341, 177] on button "Factura general" at bounding box center [353, 170] width 60 height 32
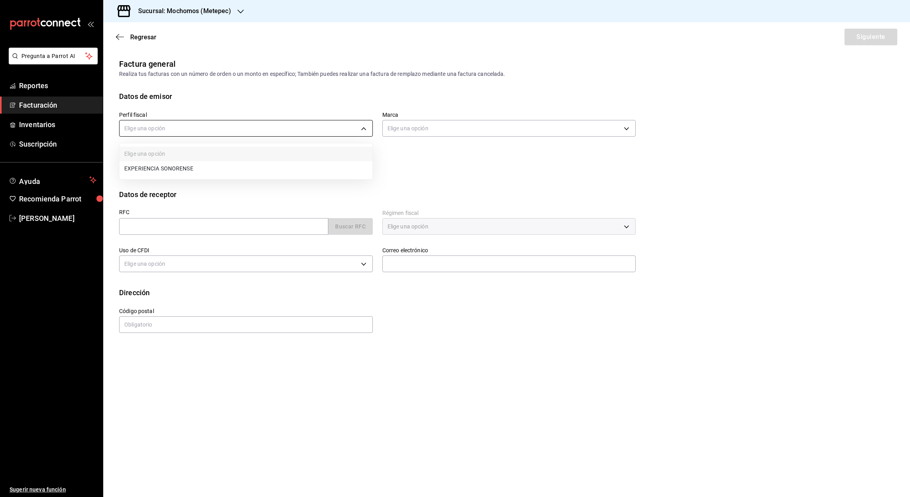
click at [362, 128] on body "Pregunta a Parrot AI Reportes Facturación Inventarios Suscripción Ayuda Recomie…" at bounding box center [455, 248] width 910 height 497
click at [162, 167] on li "EXPERIENCIA SONORENSE" at bounding box center [245, 168] width 253 height 15
type input "e9dba887-93fe-4888-a483-cc12d0615785"
type input "2365f74e-aa6b-4392-bdf2-72765591bddf"
click at [134, 228] on input "text" at bounding box center [223, 226] width 209 height 17
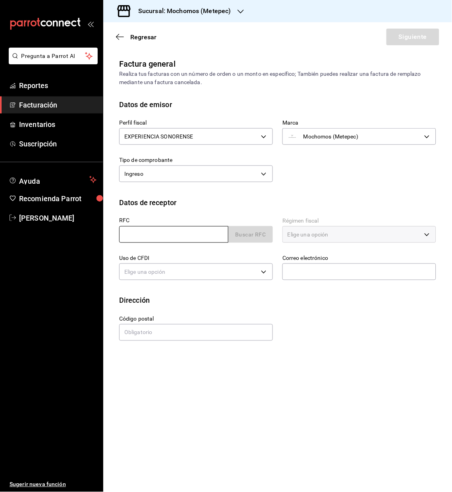
click at [125, 231] on input "text" at bounding box center [173, 234] width 109 height 17
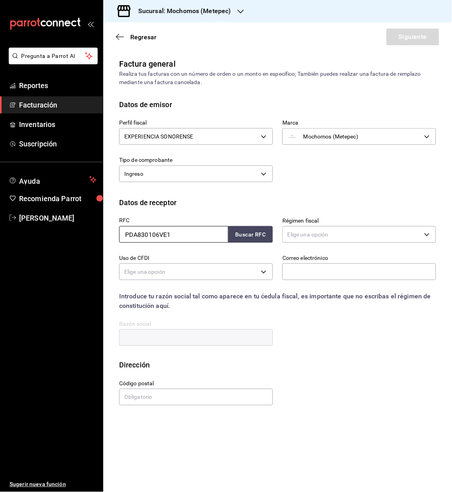
type input "PDA830106VE1"
click at [425, 235] on body "Pregunta a Parrot AI Reportes Facturación Inventarios Suscripción Ayuda Recomie…" at bounding box center [226, 246] width 452 height 492
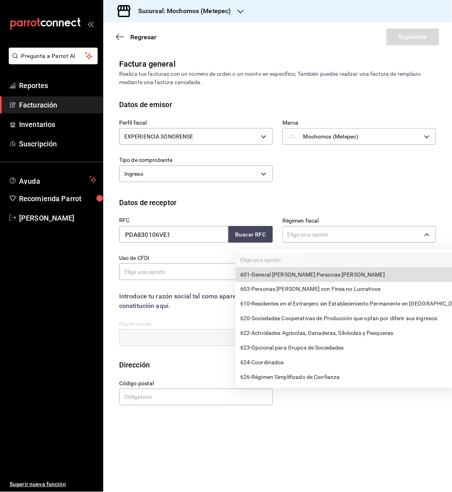
click at [326, 274] on span "601 - General [PERSON_NAME] Personas [PERSON_NAME]" at bounding box center [312, 275] width 144 height 8
type input "601"
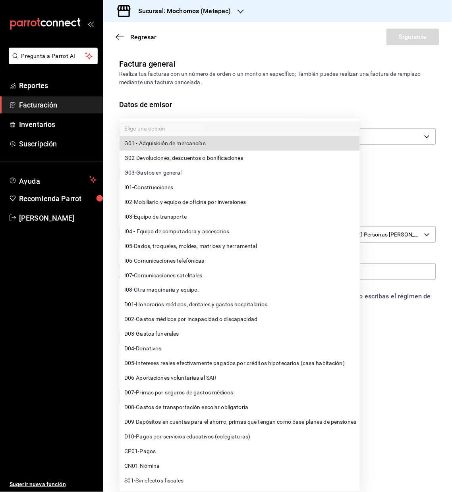
click at [186, 273] on body "Pregunta a Parrot AI Reportes Facturación Inventarios Suscripción Ayuda Recomie…" at bounding box center [226, 246] width 452 height 492
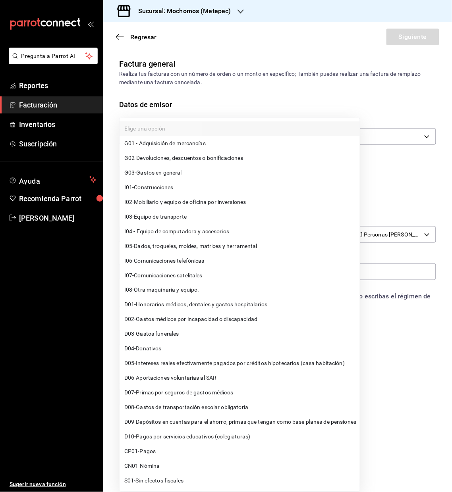
click at [154, 169] on span "G03 - Gastos en general" at bounding box center [153, 173] width 58 height 8
type input "G03"
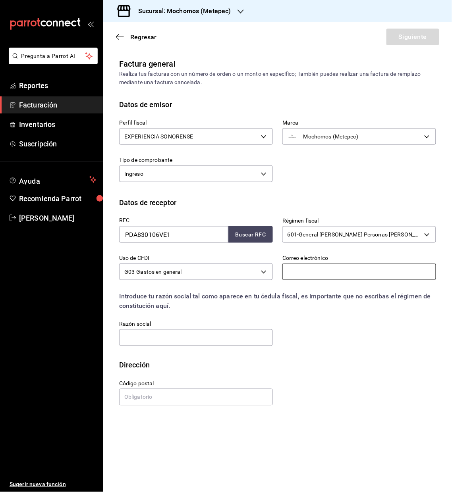
click at [302, 268] on input "text" at bounding box center [359, 272] width 154 height 17
click at [130, 338] on input "text" at bounding box center [196, 337] width 154 height 17
click at [110, 314] on div "Razón social" at bounding box center [191, 329] width 163 height 36
click at [306, 271] on input "text" at bounding box center [359, 272] width 154 height 17
paste input "[PERSON_NAME][EMAIL_ADDRESS][DOMAIN_NAME]"
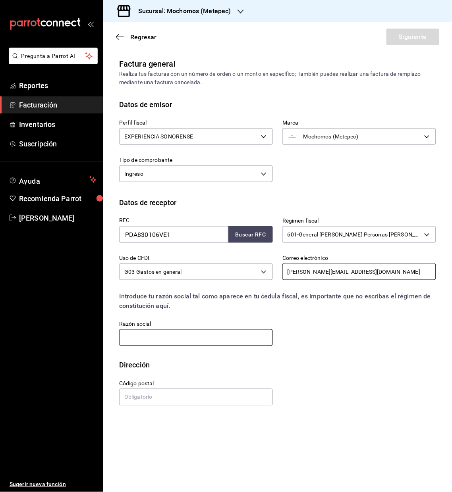
type input "[PERSON_NAME][EMAIL_ADDRESS][DOMAIN_NAME]"
click at [149, 333] on input "text" at bounding box center [196, 337] width 154 height 17
click at [192, 335] on input "PROTECCION DINAMICA" at bounding box center [196, 337] width 154 height 17
click at [191, 337] on input "PROTECCION DINAMICA" at bounding box center [196, 337] width 154 height 17
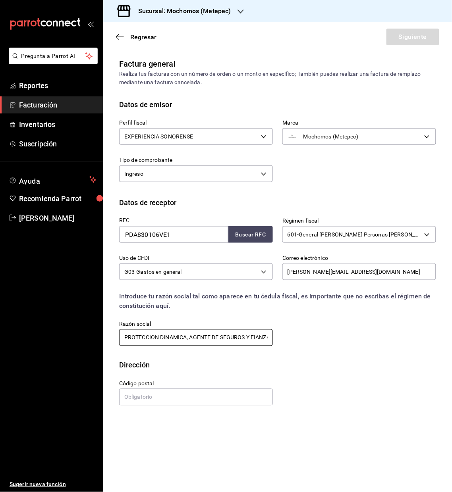
click at [269, 338] on input "PROTECCION DINAMICA, AGENTE DE SEGUROS Y FIANZAS" at bounding box center [196, 337] width 154 height 17
click at [268, 337] on input "PROTECCION DINAMICA, AGENTE DE SEGUROS Y FIANZAS" at bounding box center [196, 337] width 154 height 17
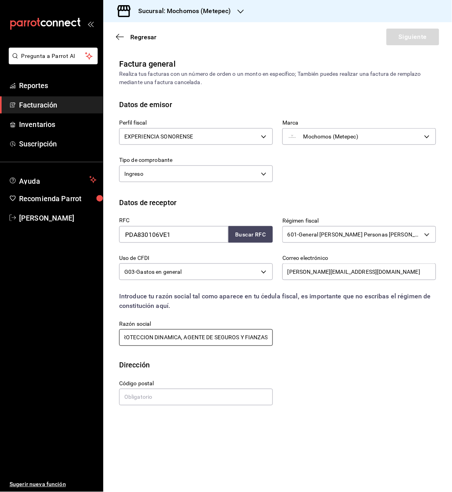
scroll to position [0, 0]
type input "PROTECCION DINAMICA, AGENTE DE SEGUROS Y FIANZAS"
click at [155, 395] on input "text" at bounding box center [196, 397] width 154 height 17
click at [189, 397] on input "text" at bounding box center [196, 397] width 154 height 17
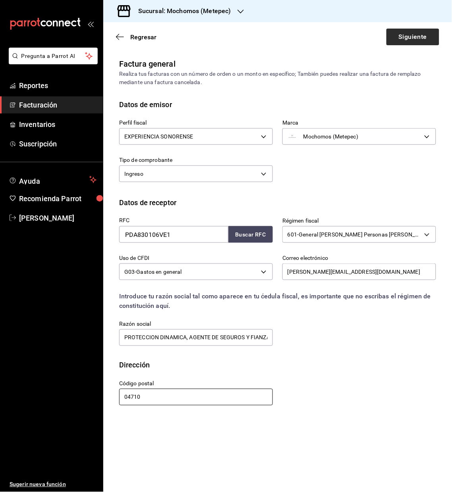
type input "04710"
click at [413, 36] on button "Siguiente" at bounding box center [412, 37] width 53 height 17
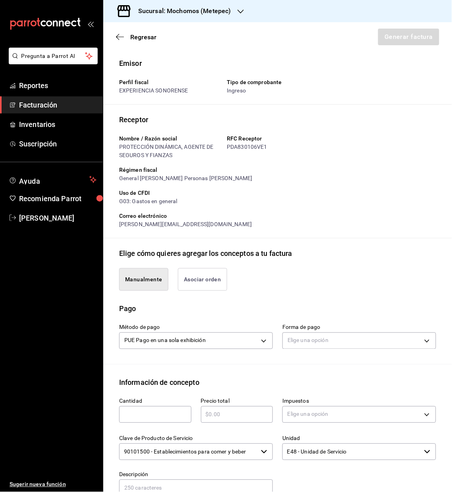
click at [146, 413] on input "text" at bounding box center [155, 415] width 72 height 10
type input "1"
click at [219, 413] on input "text" at bounding box center [237, 415] width 72 height 10
type input "$6329"
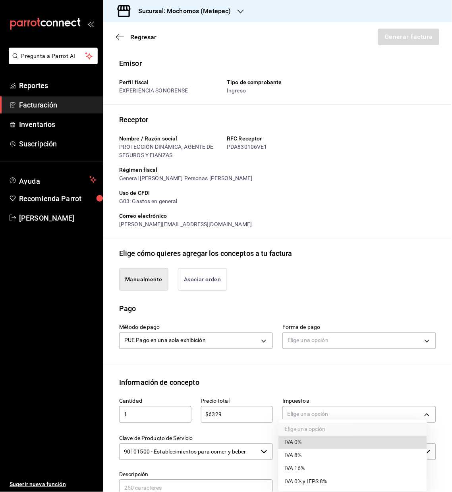
click at [303, 419] on body "Pregunta a Parrot AI Reportes Facturación Inventarios Suscripción Ayuda Recomie…" at bounding box center [226, 246] width 452 height 492
click at [296, 470] on span "IVA 16%" at bounding box center [295, 469] width 20 height 8
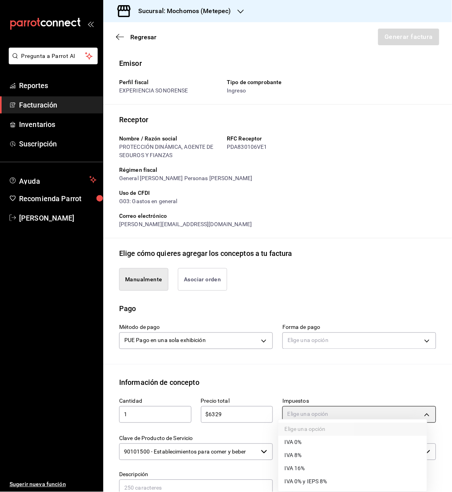
type input "IVA_16"
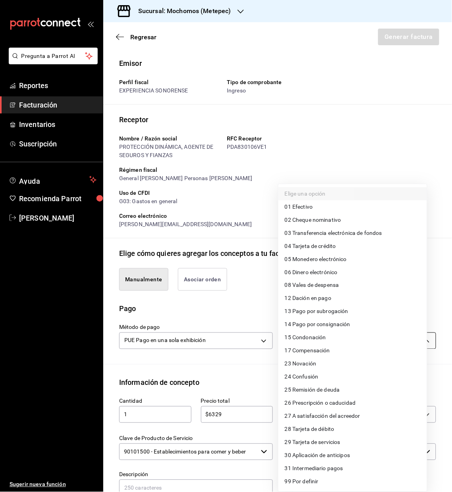
click at [420, 342] on body "Pregunta a Parrot AI Reportes Facturación Inventarios Suscripción Ayuda Recomie…" at bounding box center [226, 246] width 452 height 492
click at [302, 429] on span "28 Tarjeta de débito" at bounding box center [310, 429] width 50 height 8
type input "28"
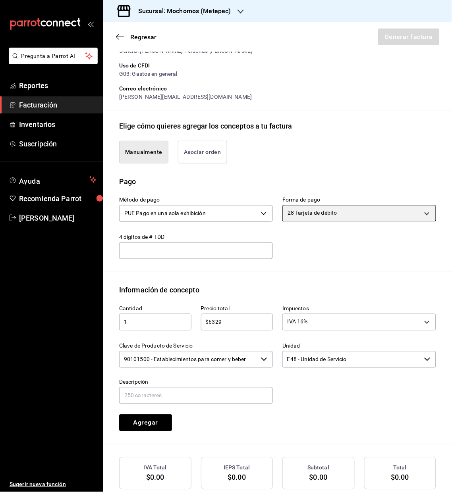
scroll to position [129, 0]
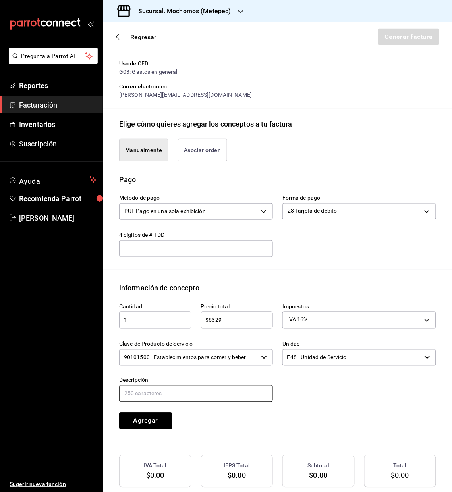
click at [133, 394] on input "text" at bounding box center [196, 393] width 154 height 17
click at [197, 395] on input "Referencia: Ticket 290825-P- Mesa 63 Fecha de consumo [DATE]" at bounding box center [196, 393] width 154 height 17
click at [196, 394] on input "Referencia: Ticket 290825-P- Mesa 63 Fecha de consumo [DATE]" at bounding box center [196, 393] width 154 height 17
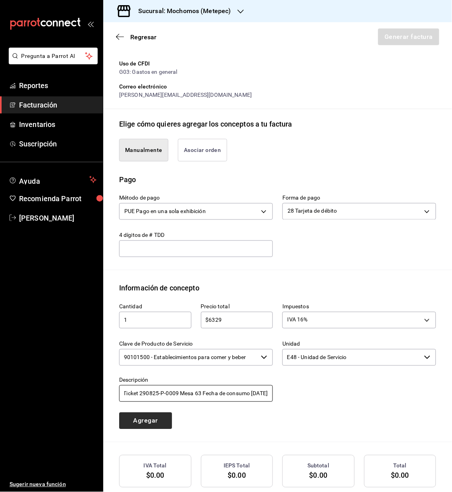
type input "Referencia: Ticket 290825-P-0009 Mesa 63 Fecha de consumo [DATE]"
click at [152, 421] on button "Agregar" at bounding box center [145, 421] width 53 height 17
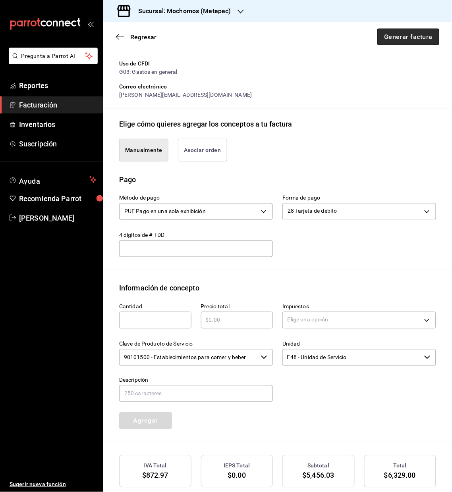
click at [391, 37] on button "Generar factura" at bounding box center [408, 37] width 62 height 17
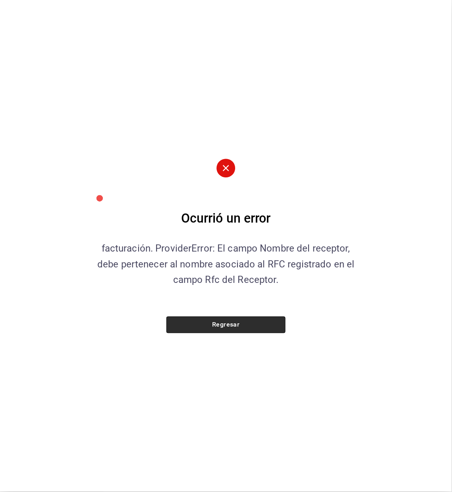
click at [235, 320] on button "Regresar" at bounding box center [225, 325] width 119 height 17
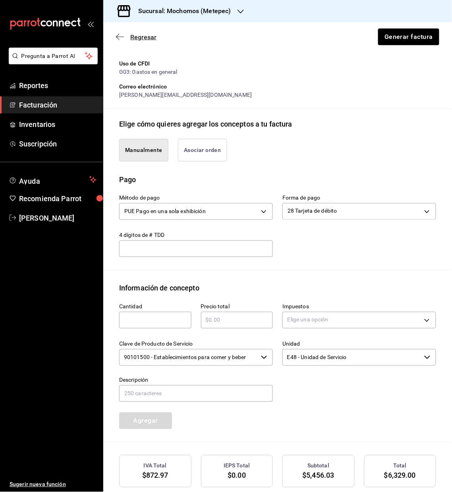
click at [116, 37] on icon "button" at bounding box center [120, 37] width 8 height 0
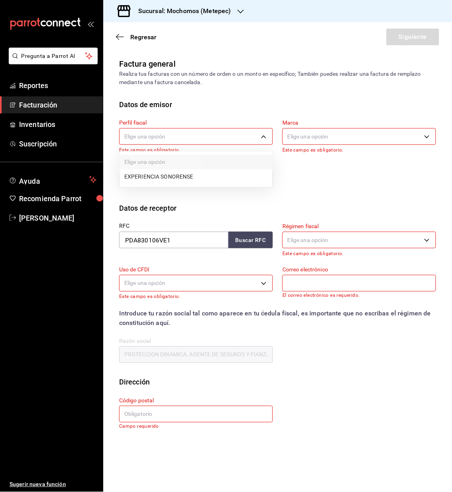
click at [264, 133] on body "Pregunta a Parrot AI Reportes Facturación Inventarios Suscripción Ayuda Recomie…" at bounding box center [226, 246] width 452 height 492
click at [151, 175] on li "EXPERIENCIA SONORENSE" at bounding box center [195, 176] width 153 height 15
type input "e9dba887-93fe-4888-a483-cc12d0615785"
type input "2365f74e-aa6b-4392-bdf2-72765591bddf"
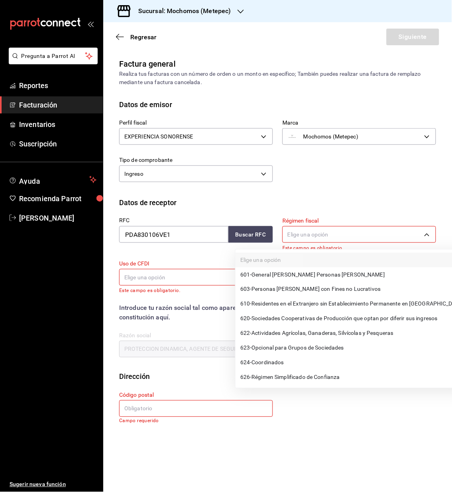
click at [423, 237] on body "Pregunta a Parrot AI Reportes Facturación Inventarios Suscripción Ayuda Recomie…" at bounding box center [226, 246] width 452 height 492
click at [300, 273] on span "601 - General [PERSON_NAME] Personas [PERSON_NAME]" at bounding box center [312, 275] width 144 height 8
type input "601"
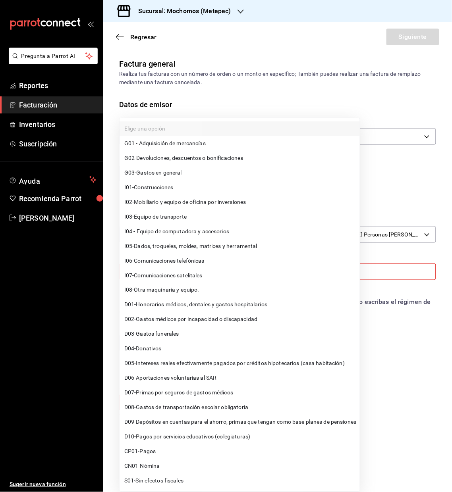
click at [214, 277] on body "Pregunta a Parrot AI Reportes Facturación Inventarios Suscripción Ayuda Recomie…" at bounding box center [226, 246] width 452 height 492
click at [160, 168] on li "G03 - Gastos en general" at bounding box center [239, 173] width 240 height 15
type input "G03"
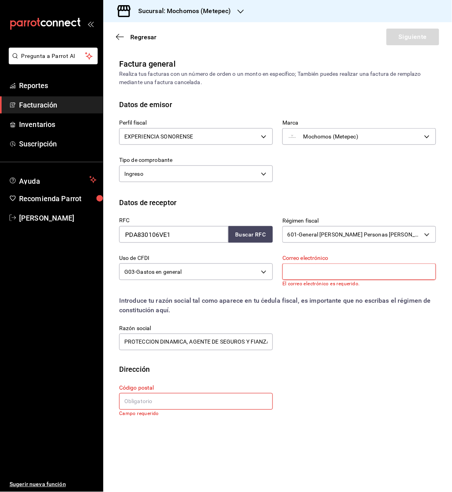
click at [299, 270] on input "text" at bounding box center [359, 272] width 154 height 17
type input "[PERSON_NAME][EMAIL_ADDRESS][DOMAIN_NAME]"
type input "04710"
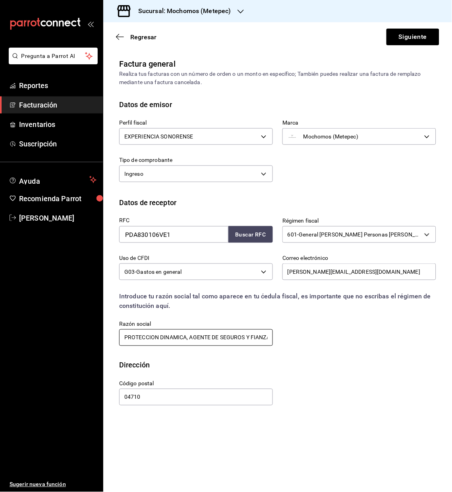
click at [188, 336] on input "PROTECCION DINAMICA, AGENTE DE SEGUROS Y FIANZAS" at bounding box center [196, 337] width 154 height 17
click at [124, 338] on input "PROTECCION DINAMICA AGENTE DE SEGUROS Y FIANZAS" at bounding box center [196, 337] width 154 height 17
click at [233, 336] on input "PROTECCION DINAMICA AGENTE DE SEGUROS Y FIANZAS" at bounding box center [196, 337] width 154 height 17
click at [268, 338] on input "PROTECCION DINAMICA AGENTE DE SEGUROS Y FIANZAS" at bounding box center [196, 337] width 154 height 17
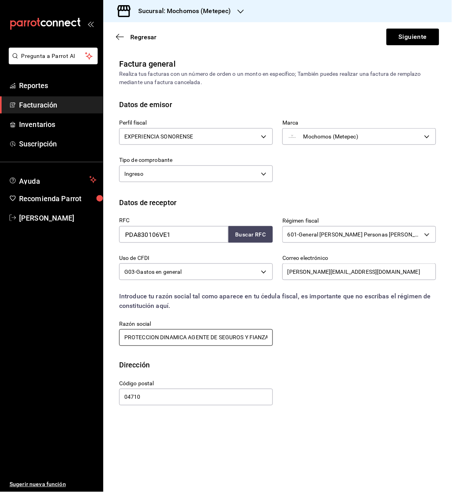
click at [268, 338] on input "PROTECCION DINAMICA AGENTE DE SEGUROS Y FIANZAS" at bounding box center [196, 337] width 154 height 17
type input "P"
click at [177, 201] on div "Datos de receptor" at bounding box center [277, 202] width 317 height 11
click at [158, 337] on input "PROTECCIONDINAMICA," at bounding box center [196, 337] width 154 height 17
click at [195, 338] on input "PROTECCION DINAMICA," at bounding box center [196, 337] width 154 height 17
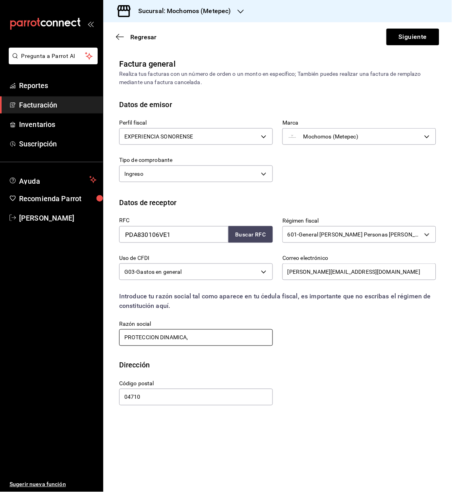
click at [198, 333] on input "PROTECCION DINAMICA," at bounding box center [196, 337] width 154 height 17
click at [220, 338] on input "PROTECCION DINAMICA," at bounding box center [196, 337] width 154 height 17
click at [190, 337] on input "PROTECCION DINAMICA, AGENTE DE SEGUROS Y FIANZAS" at bounding box center [196, 337] width 154 height 17
type input "PROTECCION DINAMICA AGENTE DE SEGUROS Y FIANZAS"
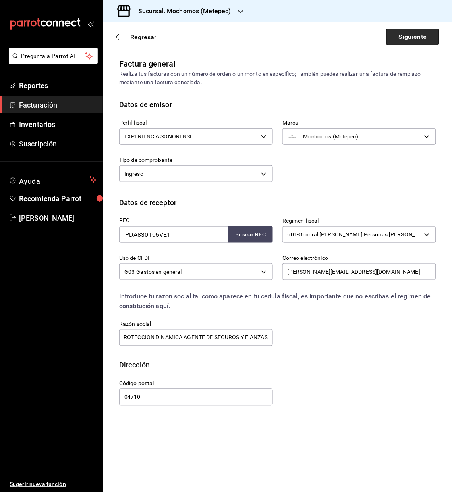
scroll to position [0, 0]
click at [403, 37] on button "Siguiente" at bounding box center [412, 37] width 53 height 17
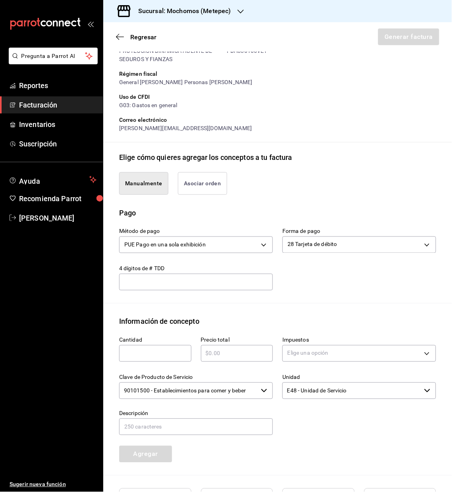
scroll to position [94, 0]
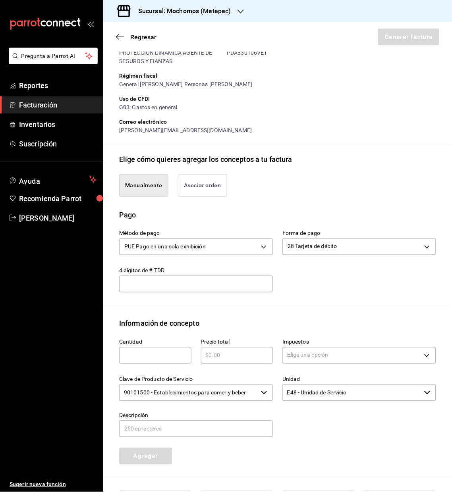
click at [168, 359] on input "text" at bounding box center [155, 356] width 72 height 10
type input "1"
type input "$6329"
type input "Referencia: Ticket 290825-P- Mesa 63 Fecha de consumo [DATE]"
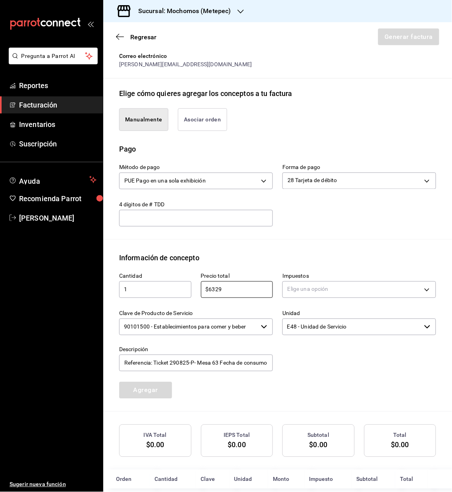
scroll to position [173, 0]
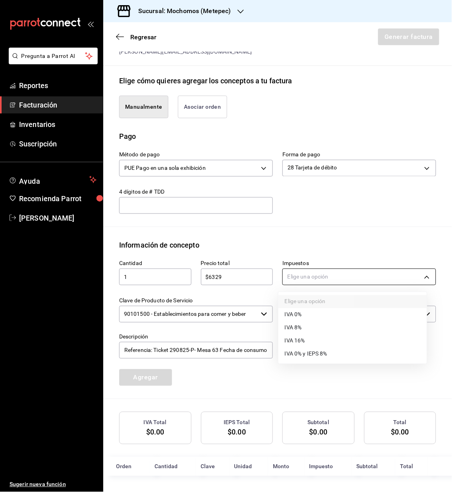
click at [420, 279] on body "Pregunta a Parrot AI Reportes Facturación Inventarios Suscripción Ayuda Recomie…" at bounding box center [226, 246] width 452 height 492
click at [297, 339] on span "IVA 16%" at bounding box center [295, 341] width 20 height 8
type input "IVA_16"
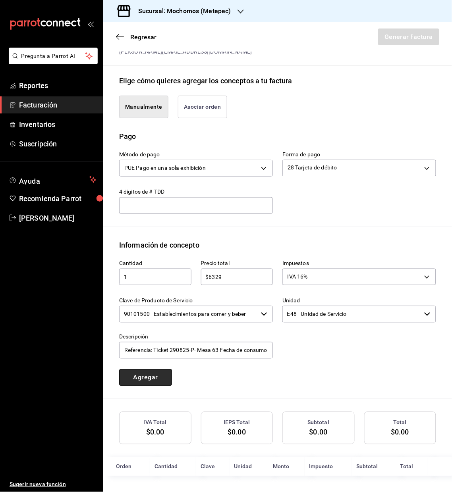
click at [150, 376] on button "Agregar" at bounding box center [145, 378] width 53 height 17
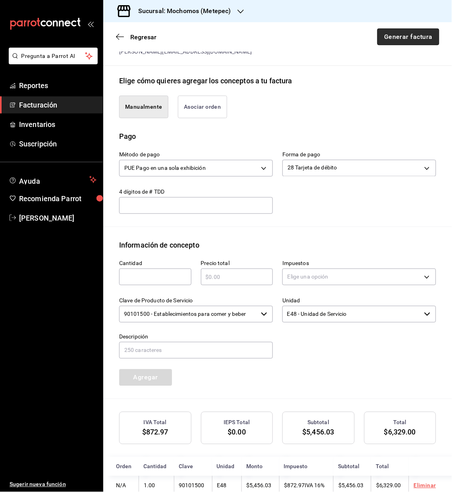
click at [404, 42] on button "Generar factura" at bounding box center [408, 37] width 62 height 17
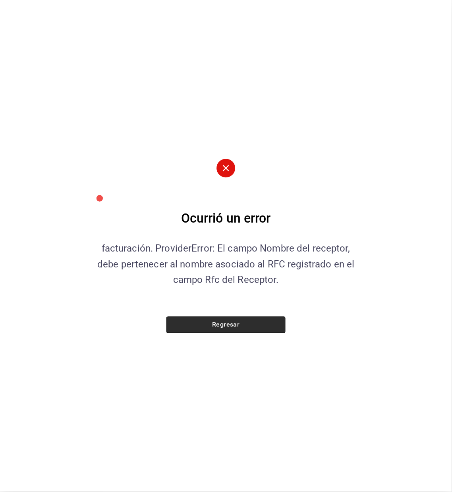
click at [235, 318] on button "Regresar" at bounding box center [225, 325] width 119 height 17
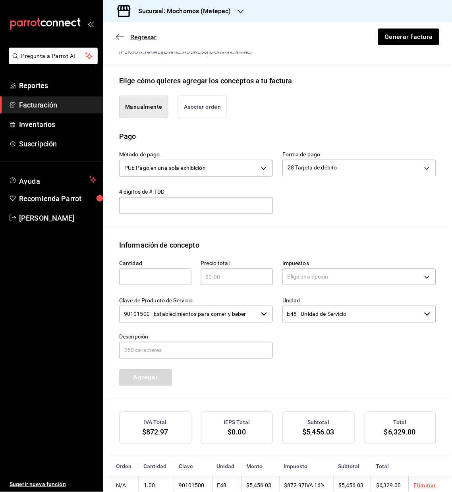
click at [117, 35] on icon "button" at bounding box center [117, 37] width 3 height 6
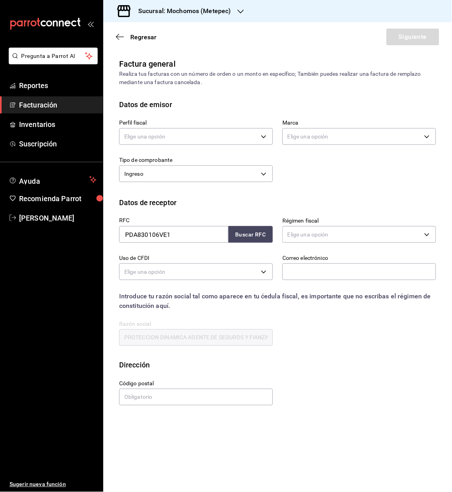
scroll to position [0, 0]
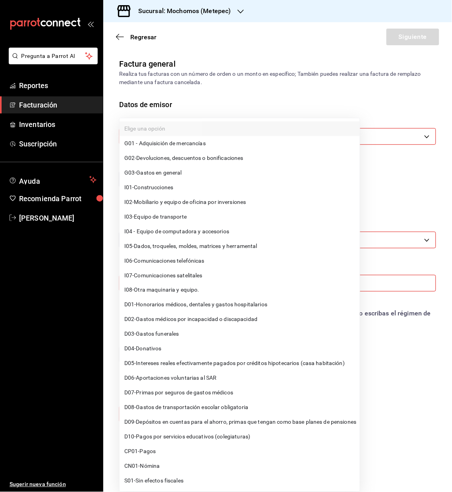
click at [265, 288] on body "Pregunta a Parrot AI Reportes Facturación Inventarios Suscripción Ayuda Recomie…" at bounding box center [226, 246] width 452 height 492
click at [162, 169] on span "G03 - Gastos en general" at bounding box center [153, 173] width 58 height 8
type input "G03"
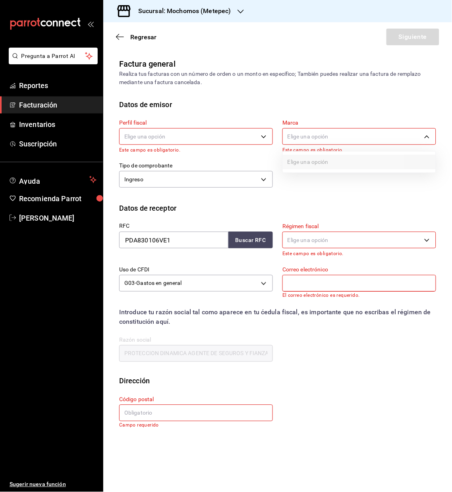
click at [323, 137] on body "Pregunta a Parrot AI Reportes Facturación Inventarios Suscripción Ayuda Recomie…" at bounding box center [226, 246] width 452 height 492
click at [239, 136] on div at bounding box center [226, 246] width 452 height 492
click at [263, 136] on body "Pregunta a Parrot AI Reportes Facturación Inventarios Suscripción Ayuda Recomie…" at bounding box center [226, 246] width 452 height 492
click at [164, 182] on li "EXPERIENCIA SONORENSE" at bounding box center [195, 176] width 153 height 15
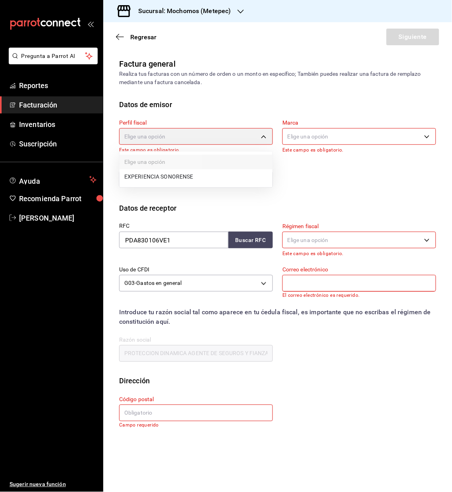
type input "e9dba887-93fe-4888-a483-cc12d0615785"
type input "2365f74e-aa6b-4392-bdf2-72765591bddf"
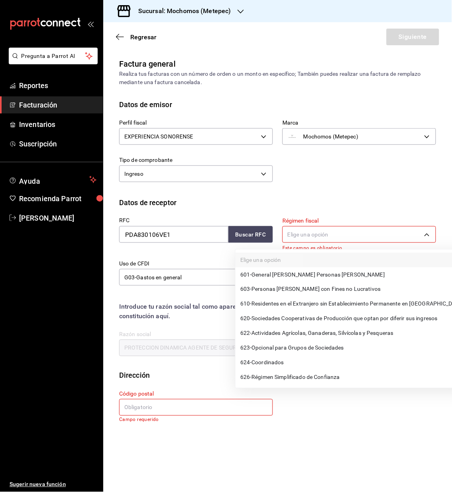
click at [426, 233] on body "Pregunta a Parrot AI Reportes Facturación Inventarios Suscripción Ayuda Recomie…" at bounding box center [226, 246] width 452 height 492
click at [291, 271] on span "601 - General [PERSON_NAME] Personas [PERSON_NAME]" at bounding box center [312, 275] width 144 height 8
type input "601"
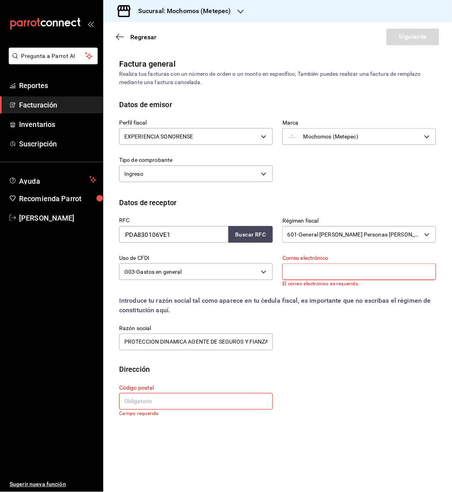
click at [335, 270] on input "text" at bounding box center [359, 272] width 154 height 17
click at [308, 269] on input "text" at bounding box center [359, 272] width 154 height 17
type input "[PERSON_NAME][EMAIL_ADDRESS][DOMAIN_NAME]"
type input "04710"
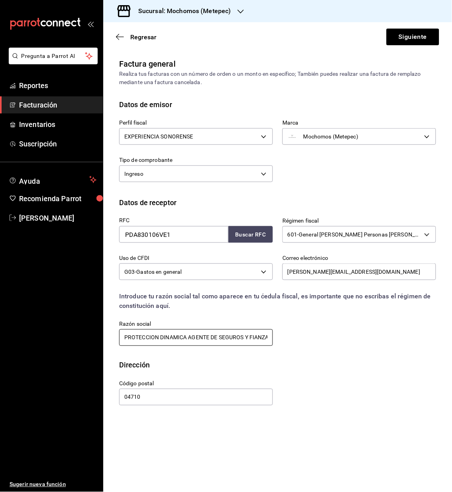
click at [266, 340] on input "PROTECCION DINAMICA AGENTE DE SEGUROS Y FIANZAS" at bounding box center [196, 337] width 154 height 17
click at [187, 337] on input "PROTECCION DINAMICA AGENTE DE SEGUROS Y FIANZAS" at bounding box center [196, 337] width 154 height 17
type input "PROTECCION DINAMICA, AGENTE DE SEGUROS Y FIANZAS"
click at [418, 43] on button "Siguiente" at bounding box center [412, 37] width 53 height 17
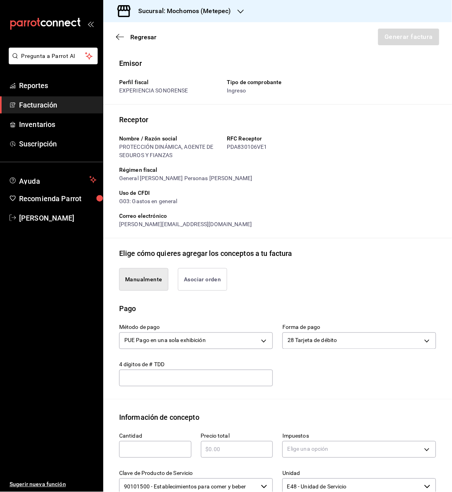
click at [144, 451] on input "text" at bounding box center [155, 450] width 72 height 10
type input "1"
type input "$6329"
type input "Referencia: Ticket 290825-P- Mesa 63 Fecha de consumo [DATE]"
drag, startPoint x: 442, startPoint y: 329, endPoint x: 429, endPoint y: 436, distance: 107.1
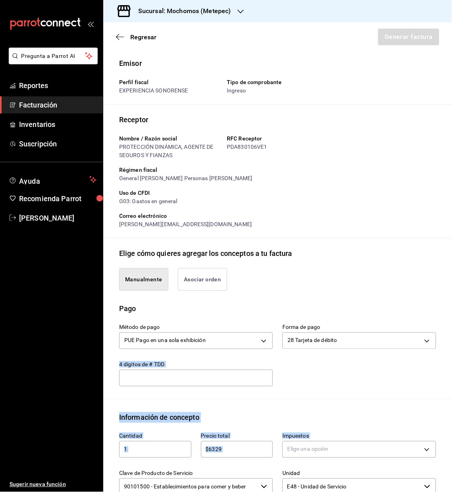
click at [429, 436] on div "Emisor Perfil fiscal EXPERIENCIA SONORENSE Tipo de comprobante Ingreso Receptor…" at bounding box center [277, 353] width 348 height 591
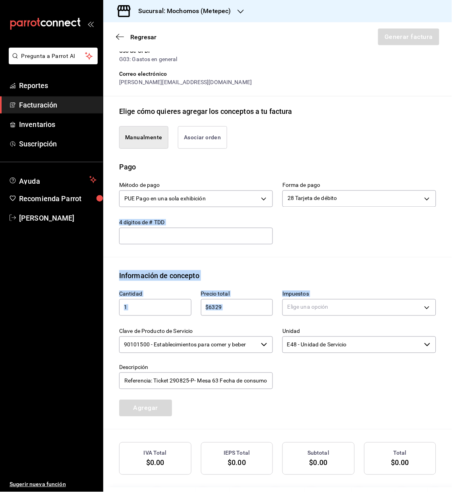
scroll to position [146, 0]
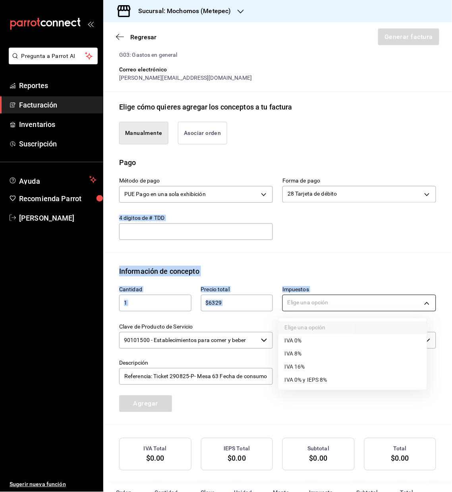
click at [420, 306] on body "Pregunta a Parrot AI Reportes Facturación Inventarios Suscripción Ayuda Recomie…" at bounding box center [226, 246] width 452 height 492
click at [298, 370] on span "IVA 16%" at bounding box center [295, 367] width 20 height 8
type input "IVA_16"
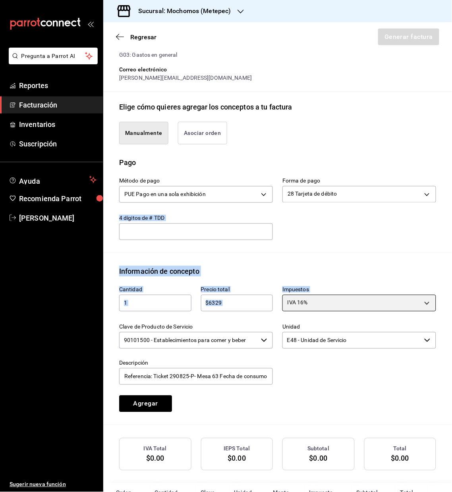
scroll to position [173, 0]
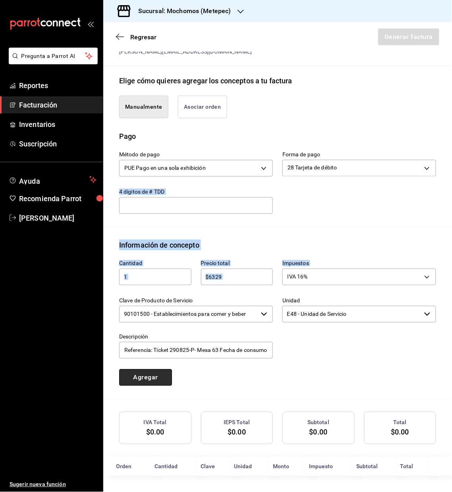
click at [136, 377] on button "Agregar" at bounding box center [145, 378] width 53 height 17
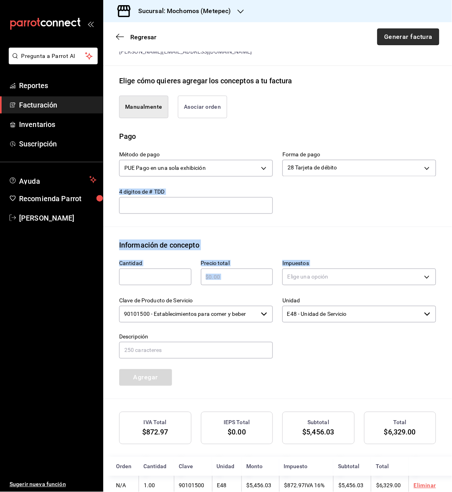
click at [401, 32] on button "Generar factura" at bounding box center [408, 37] width 62 height 17
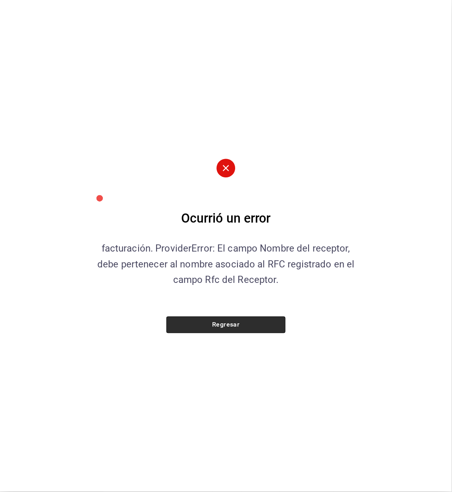
click at [223, 326] on button "Regresar" at bounding box center [225, 325] width 119 height 17
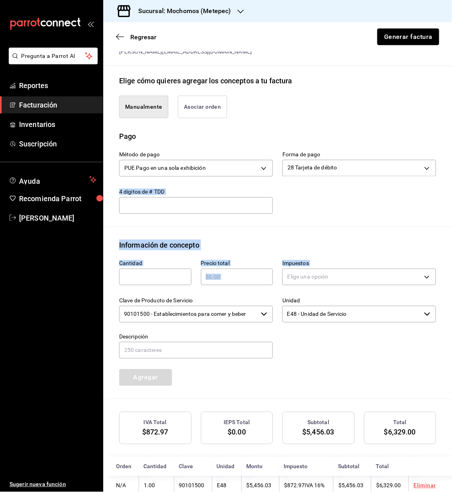
scroll to position [192, 0]
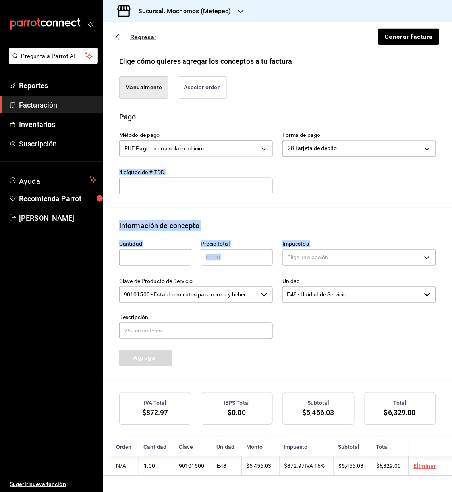
click at [119, 37] on icon "button" at bounding box center [120, 37] width 8 height 0
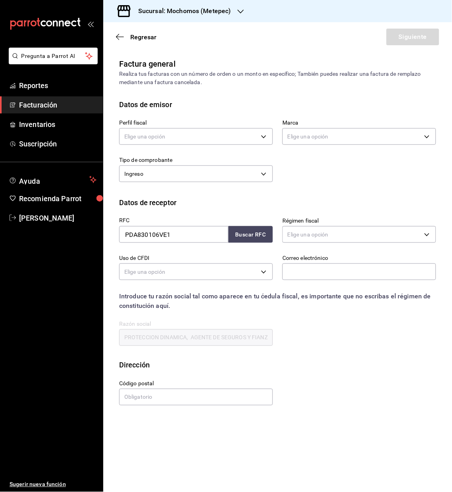
scroll to position [0, 0]
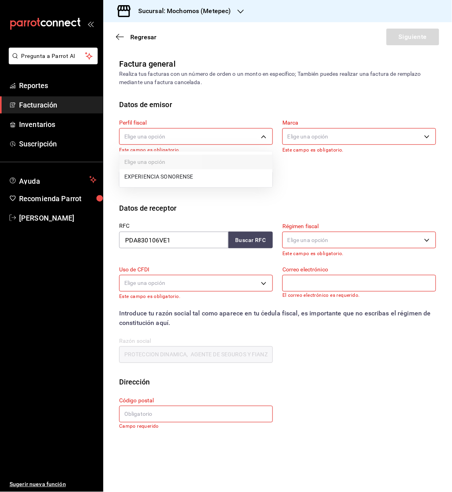
click at [265, 133] on body "Pregunta a Parrot AI Reportes Facturación Inventarios Suscripción Ayuda Recomie…" at bounding box center [226, 246] width 452 height 492
click at [177, 173] on li "EXPERIENCIA SONORENSE" at bounding box center [195, 176] width 153 height 15
type input "e9dba887-93fe-4888-a483-cc12d0615785"
type input "2365f74e-aa6b-4392-bdf2-72765591bddf"
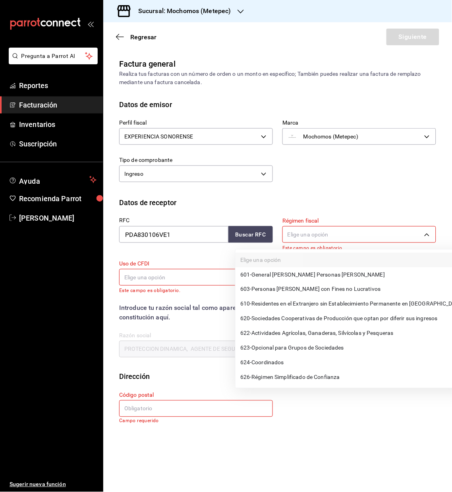
click at [427, 235] on body "Pregunta a Parrot AI Reportes Facturación Inventarios Suscripción Ayuda Recomie…" at bounding box center [226, 246] width 452 height 492
click at [315, 278] on span "601 - General [PERSON_NAME] Personas [PERSON_NAME]" at bounding box center [312, 275] width 144 height 8
type input "601"
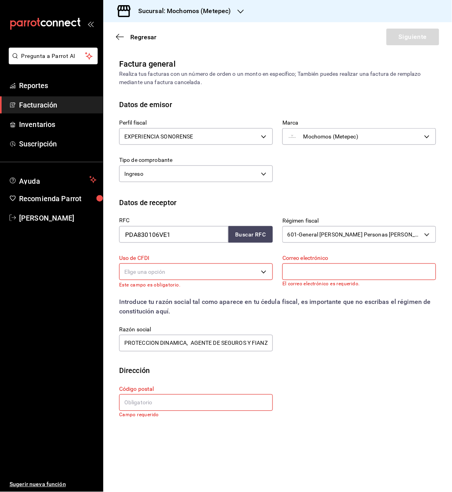
click at [315, 275] on input "text" at bounding box center [359, 272] width 154 height 17
type input "[PERSON_NAME][EMAIL_ADDRESS][DOMAIN_NAME]"
type input "04710"
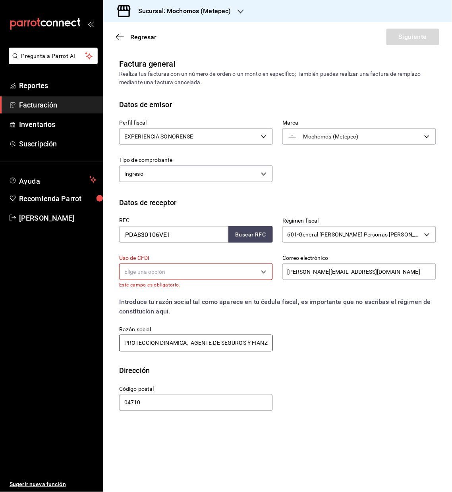
click at [268, 345] on input "PROTECCION DINAMICA, AGENTE DE SEGUROS Y FIANZAS" at bounding box center [196, 343] width 154 height 17
click at [258, 344] on input "PROTECCION DINAMICA, AGENTE DE SEGUROS Y FIANZAS" at bounding box center [196, 343] width 154 height 17
type input "P"
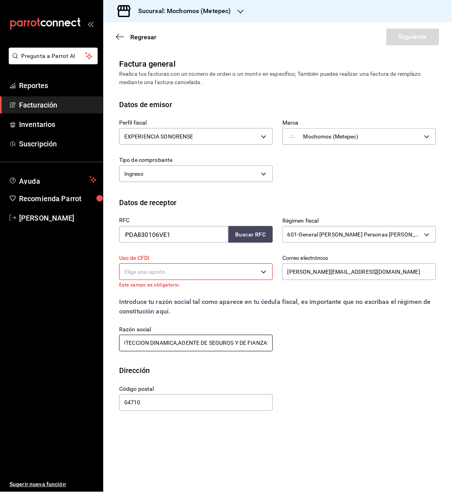
scroll to position [0, 13]
type input "PROTECCION DINAMICA,AGENTE DE SEGUROS Y DE FIANZAS"
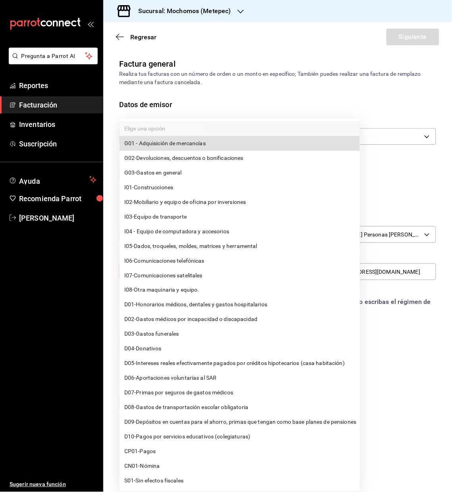
scroll to position [0, 0]
click at [264, 275] on body "Pregunta a Parrot AI Reportes Facturación Inventarios Suscripción Ayuda Recomie…" at bounding box center [226, 246] width 452 height 492
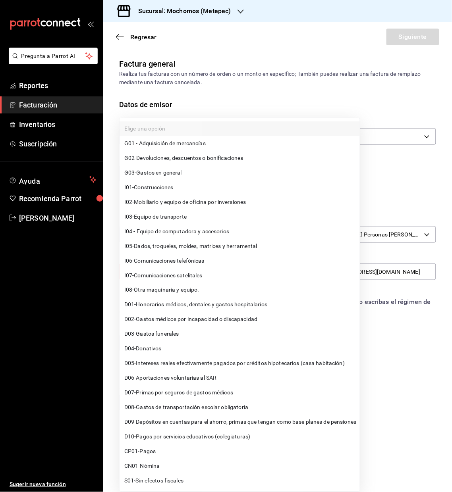
click at [154, 171] on span "G03 - Gastos en general" at bounding box center [153, 173] width 58 height 8
type input "G03"
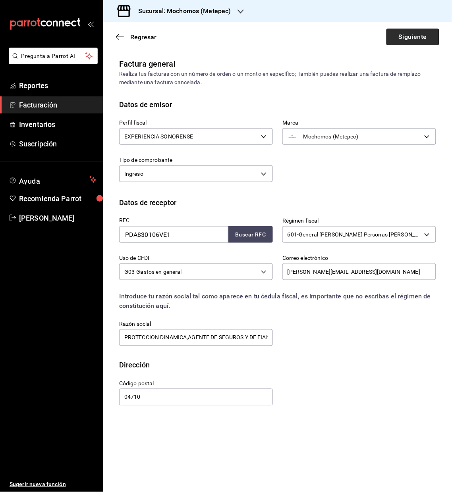
click at [408, 39] on button "Siguiente" at bounding box center [412, 37] width 53 height 17
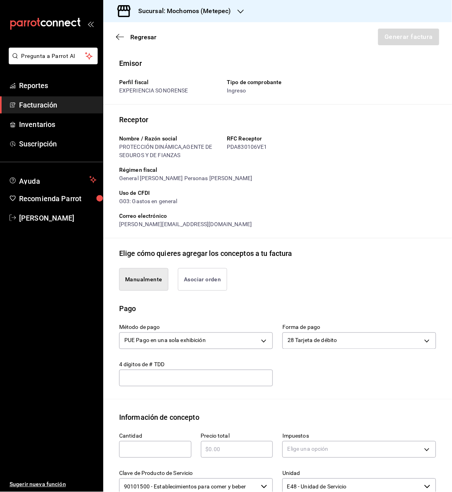
click at [142, 450] on input "text" at bounding box center [155, 450] width 72 height 10
type input "1"
type input "$6329"
type input "Referencia: Ticket 290825-P- Mesa 63 Fecha de consumo [DATE]"
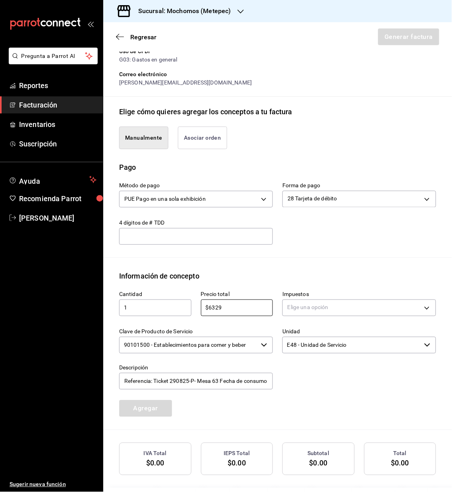
scroll to position [141, 0]
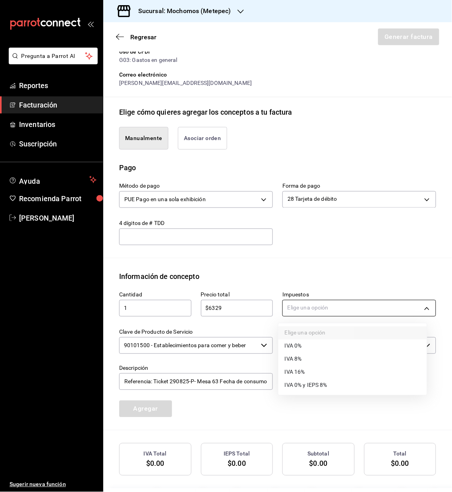
click at [416, 316] on body "Pregunta a Parrot AI Reportes Facturación Inventarios Suscripción Ayuda Recomie…" at bounding box center [226, 246] width 452 height 492
click at [303, 374] on span "IVA 16%" at bounding box center [295, 372] width 20 height 8
type input "IVA_16"
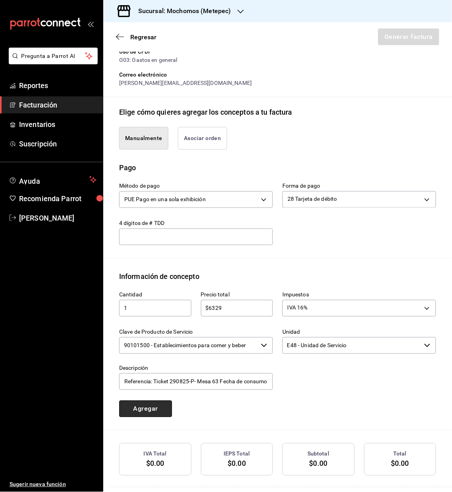
click at [140, 408] on button "Agregar" at bounding box center [145, 409] width 53 height 17
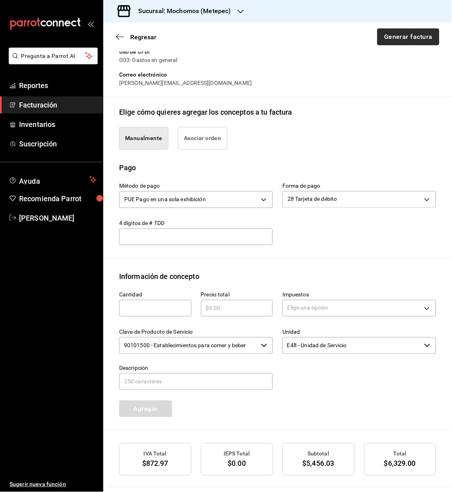
click at [396, 30] on button "Generar factura" at bounding box center [408, 37] width 62 height 17
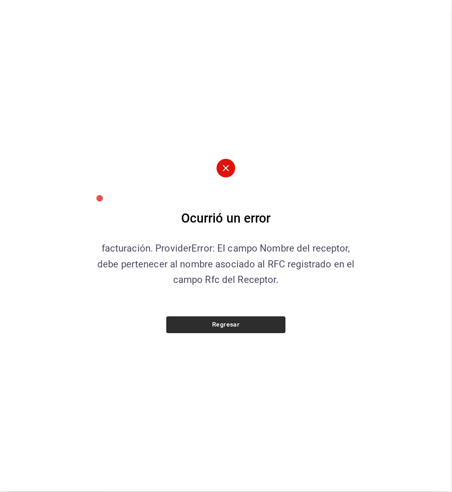
click at [232, 327] on button "Regresar" at bounding box center [225, 325] width 119 height 17
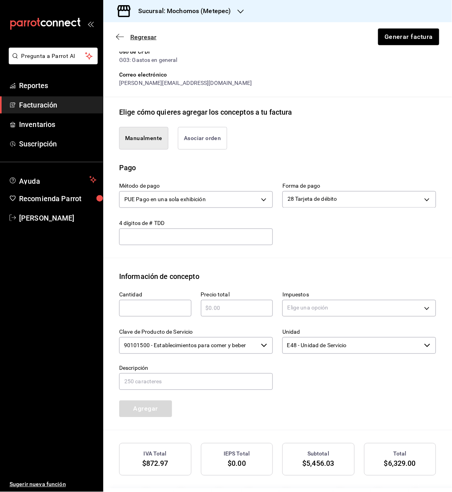
click at [118, 36] on icon "button" at bounding box center [120, 36] width 8 height 7
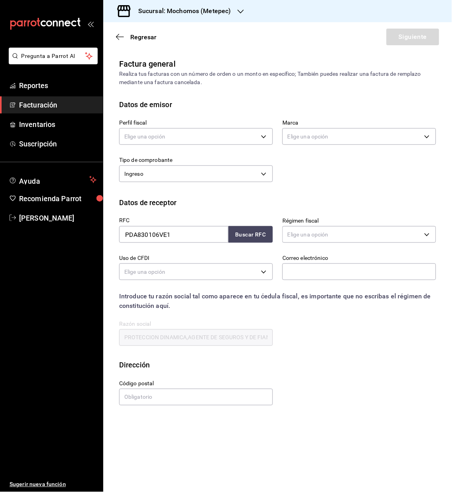
scroll to position [0, 0]
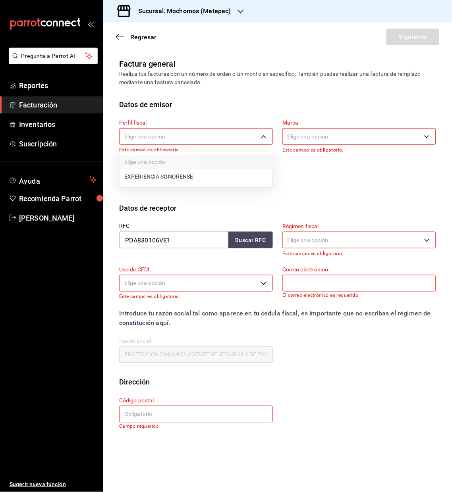
click at [262, 139] on body "Pregunta a Parrot AI Reportes Facturación Inventarios Suscripción Ayuda Recomie…" at bounding box center [226, 246] width 452 height 492
click at [173, 174] on li "EXPERIENCIA SONORENSE" at bounding box center [195, 176] width 153 height 15
type input "e9dba887-93fe-4888-a483-cc12d0615785"
type input "2365f74e-aa6b-4392-bdf2-72765591bddf"
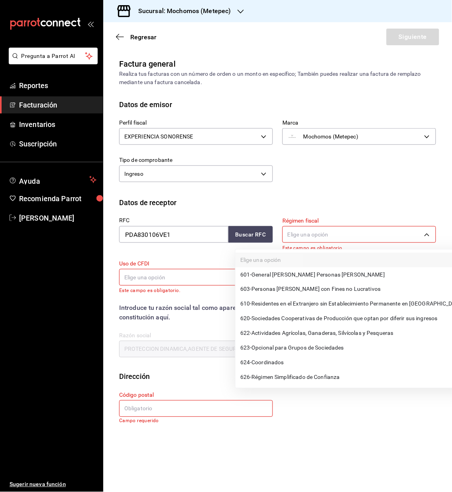
click at [307, 236] on body "Pregunta a Parrot AI Reportes Facturación Inventarios Suscripción Ayuda Recomie…" at bounding box center [226, 246] width 452 height 492
click at [306, 271] on span "601 - General [PERSON_NAME] Personas [PERSON_NAME]" at bounding box center [312, 275] width 144 height 8
type input "601"
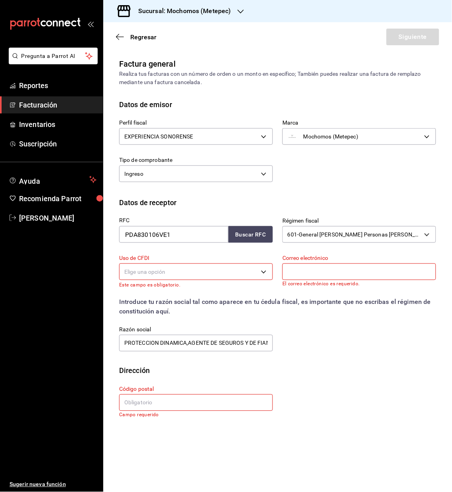
click at [193, 277] on body "Pregunta a Parrot AI Reportes Facturación Inventarios Suscripción Ayuda Recomie…" at bounding box center [226, 246] width 452 height 492
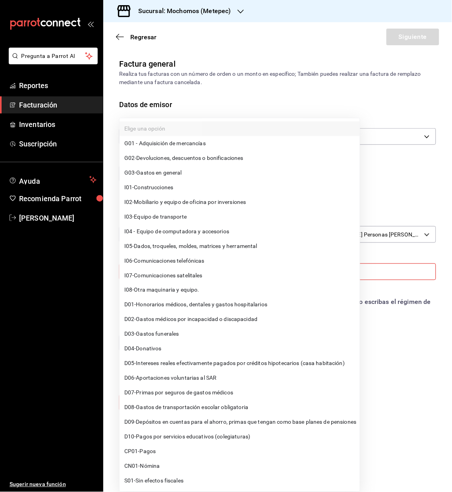
click at [174, 171] on span "G03 - Gastos en general" at bounding box center [153, 173] width 58 height 8
type input "G03"
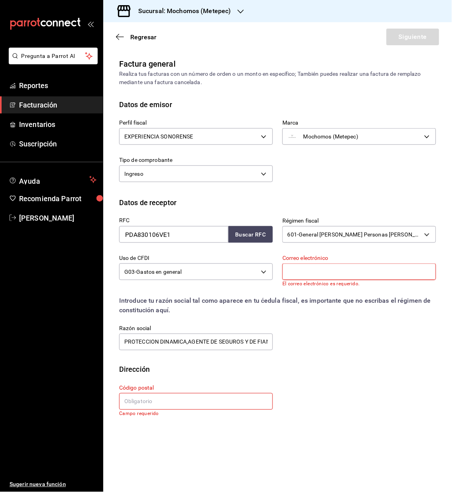
click at [300, 274] on input "text" at bounding box center [359, 272] width 154 height 17
type input "[PERSON_NAME][EMAIL_ADDRESS][DOMAIN_NAME]"
type input "04710"
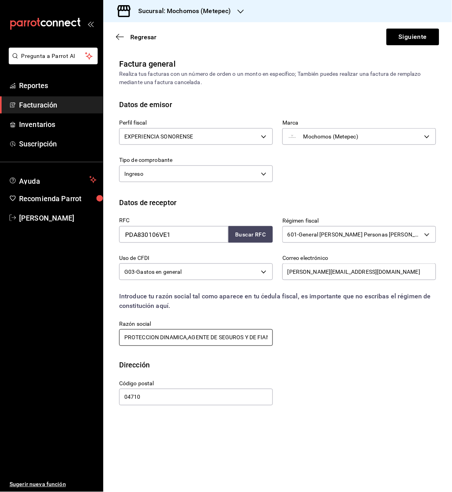
click at [187, 337] on input "PROTECCION DINAMICA,AGENTE DE SEGUROS Y DE FIANZAS" at bounding box center [196, 337] width 154 height 17
click at [175, 337] on input "PROTECCION DINAMICA,AGENTE DE SEGUROS Y DE FIANZAS" at bounding box center [196, 337] width 154 height 17
click at [146, 335] on input "PROTECCION DINAMICA, AGENTE DE SEGUROS Y DE FIANZAS" at bounding box center [196, 337] width 154 height 17
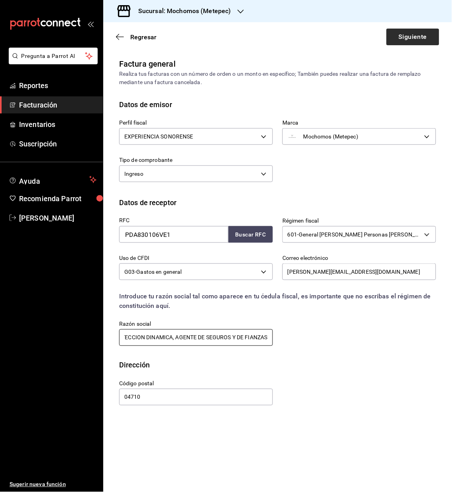
type input "PROTECCION DINAMICA, AGENTE DE SEGUROS Y DE FIANZAS"
click at [415, 34] on button "Siguiente" at bounding box center [412, 37] width 53 height 17
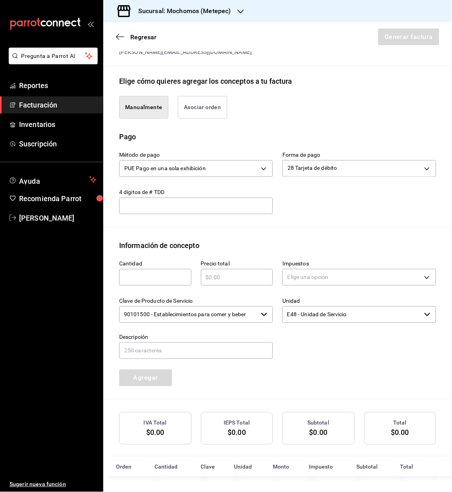
scroll to position [173, 0]
click at [162, 270] on div "​" at bounding box center [155, 277] width 72 height 17
type input "1"
type input "$6329"
type input "Referencia: Ticket 290825-P- Mesa 63 Fecha de consumo [DATE]"
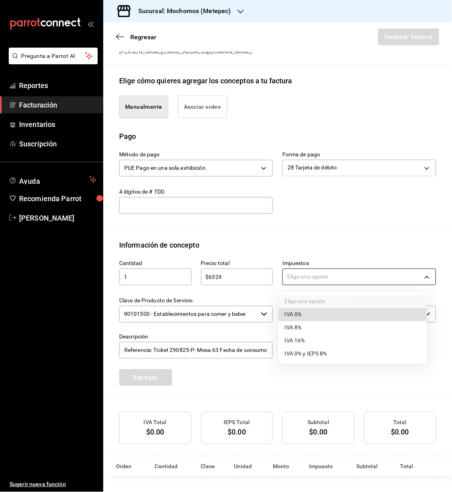
click at [417, 276] on body "Pregunta a Parrot AI Reportes Facturación Inventarios Suscripción Ayuda Recomie…" at bounding box center [226, 246] width 452 height 492
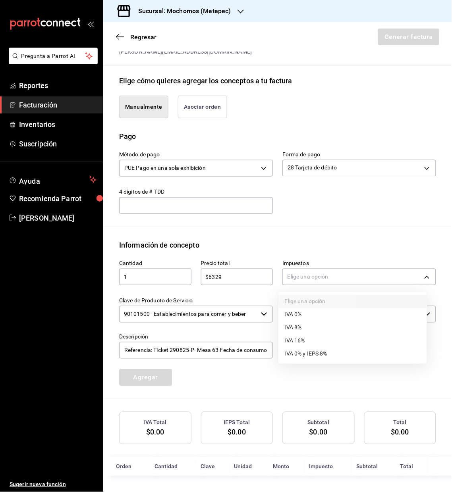
click at [306, 338] on li "IVA 16%" at bounding box center [352, 341] width 148 height 13
type input "IVA_16"
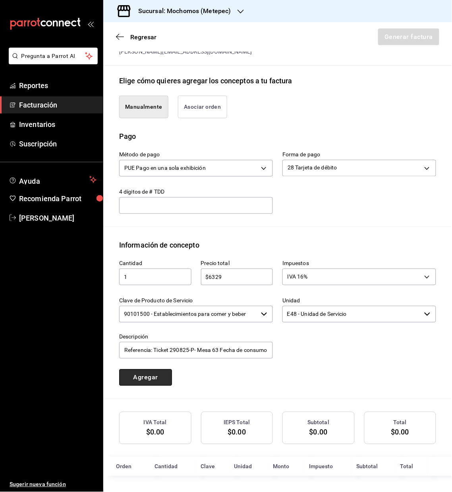
click at [142, 375] on button "Agregar" at bounding box center [145, 378] width 53 height 17
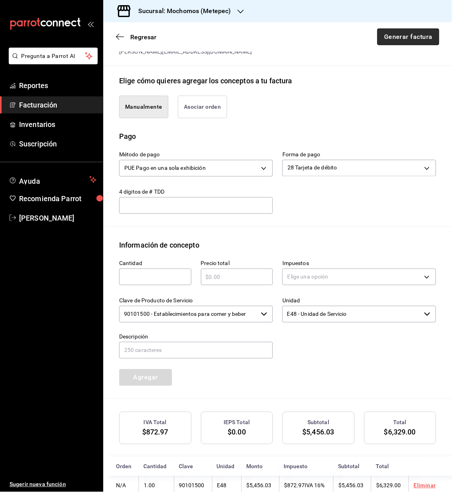
click at [377, 40] on button "Generar factura" at bounding box center [408, 37] width 62 height 17
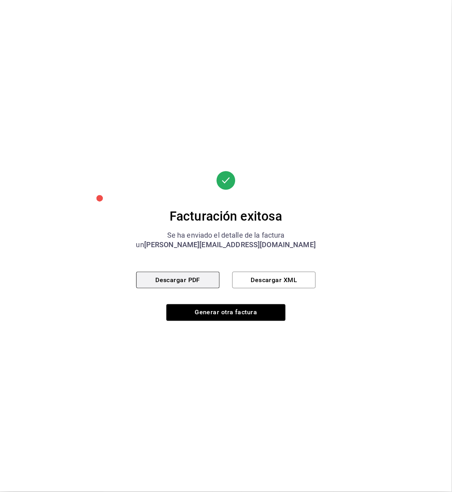
click at [199, 278] on button "Descargar PDF" at bounding box center [177, 280] width 83 height 17
click at [256, 283] on button "Descargar XML" at bounding box center [273, 280] width 83 height 17
